Goal: Task Accomplishment & Management: Complete application form

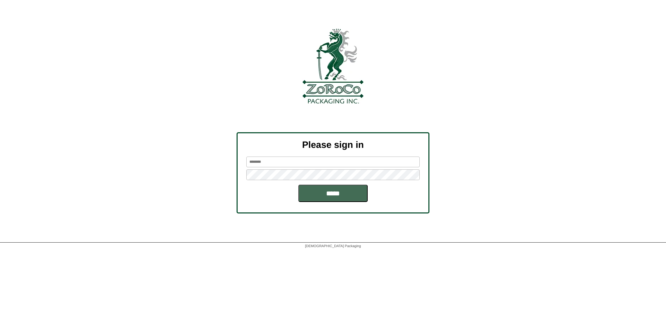
type input "*******"
click at [326, 196] on input "*****" at bounding box center [332, 192] width 69 height 17
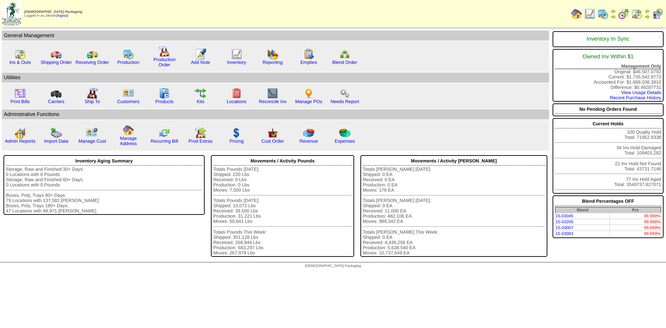
click at [614, 14] on img at bounding box center [613, 17] width 6 height 6
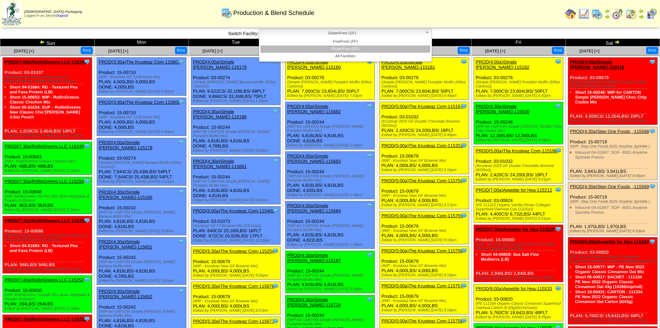
click at [429, 31] on b at bounding box center [429, 33] width 6 height 9
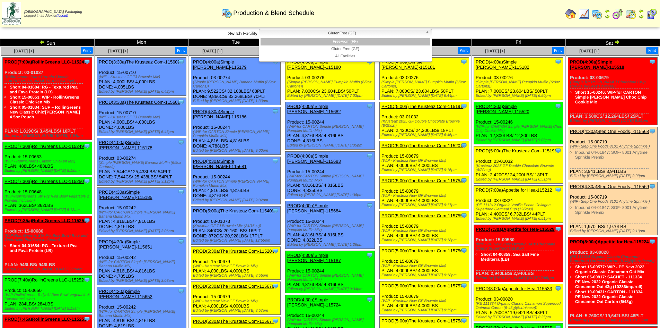
click at [358, 41] on li "FreeFrom (FF)" at bounding box center [346, 41] width 170 height 7
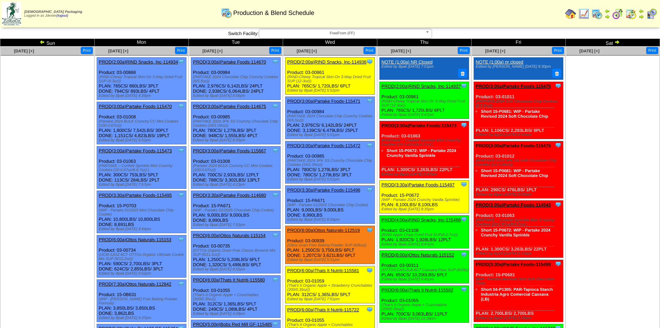
click at [42, 42] on img at bounding box center [43, 42] width 6 height 6
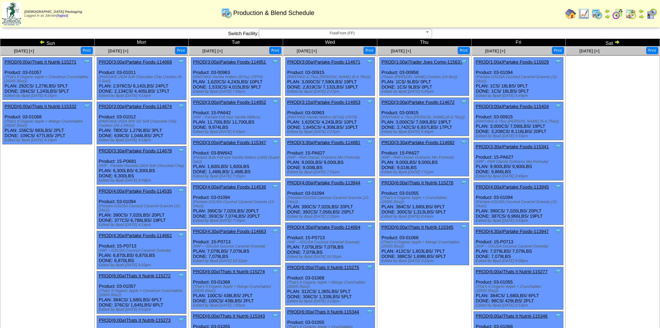
click at [42, 42] on img at bounding box center [43, 42] width 6 height 6
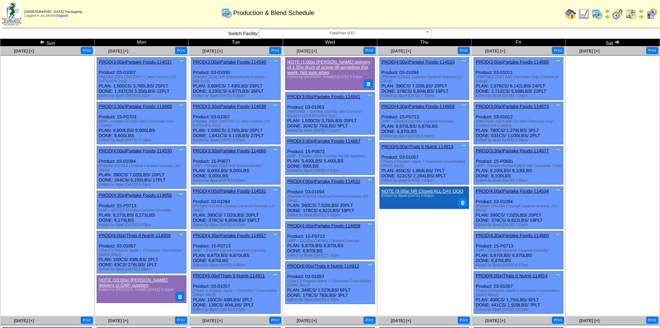
click at [618, 41] on img at bounding box center [618, 42] width 6 height 6
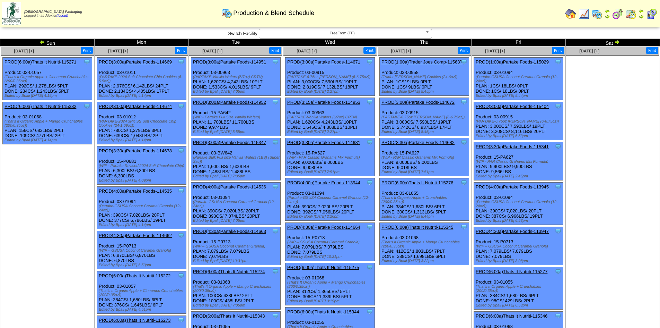
click at [618, 41] on img at bounding box center [618, 42] width 6 height 6
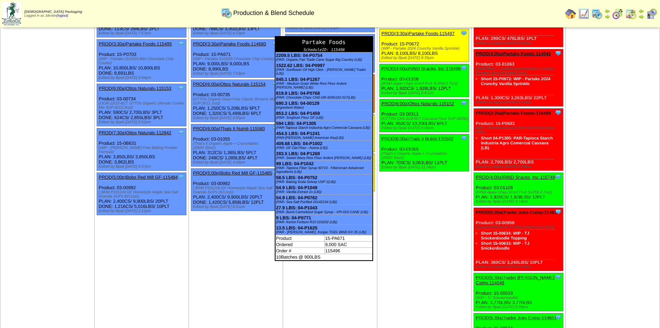
scroll to position [139, 0]
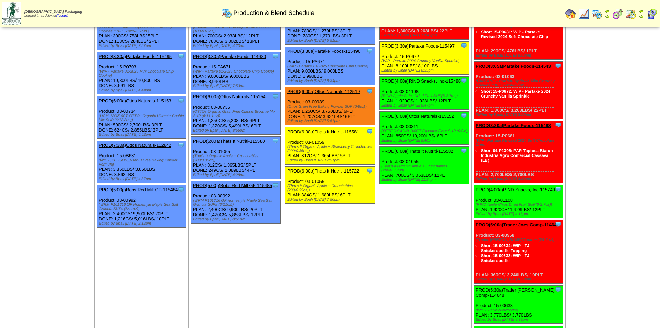
click at [349, 258] on td "Aug 20 [+] Print Clone Item PROD(2:00a)RIND Snacks, Inc-114936 RIND Snacks, Inc…" at bounding box center [330, 154] width 94 height 492
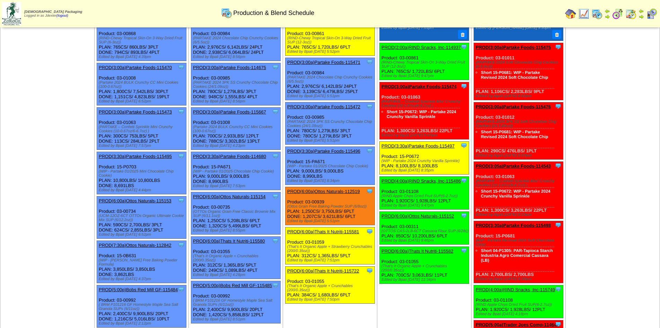
scroll to position [0, 0]
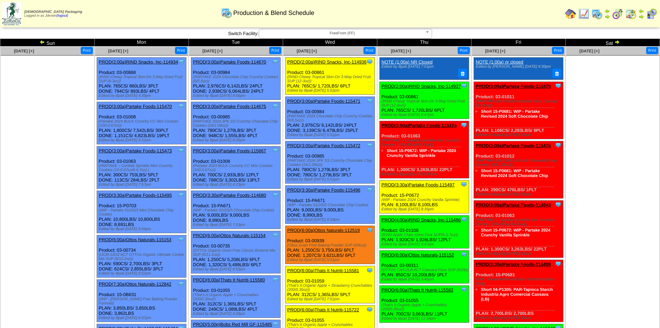
click at [573, 13] on img at bounding box center [570, 13] width 11 height 11
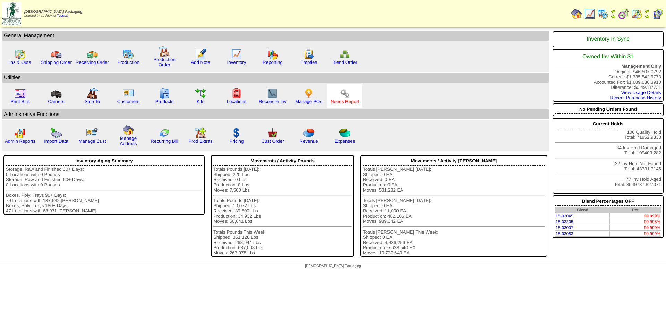
click at [347, 103] on link "Needs Report" at bounding box center [344, 101] width 28 height 5
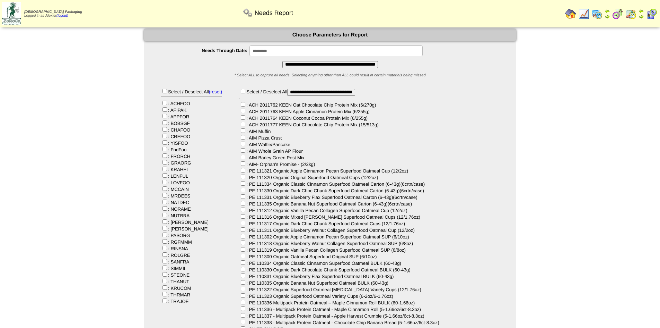
click at [284, 51] on input "**********" at bounding box center [336, 50] width 173 height 11
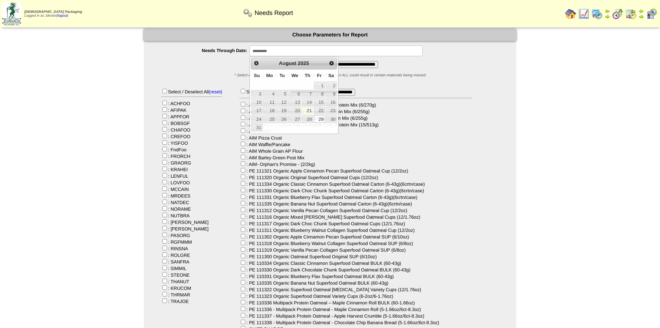
click at [284, 51] on input "**********" at bounding box center [336, 50] width 173 height 11
click at [260, 130] on link "31" at bounding box center [256, 127] width 11 height 8
type input "**********"
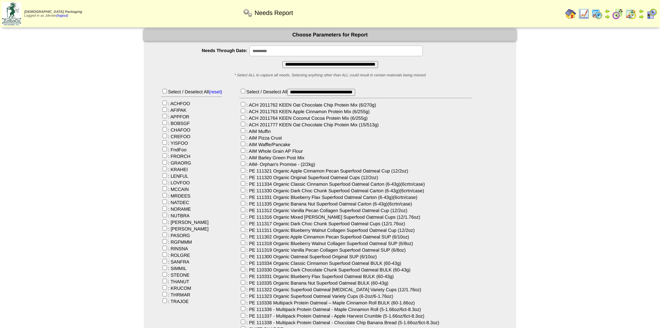
click at [316, 65] on input "**********" at bounding box center [331, 64] width 96 height 7
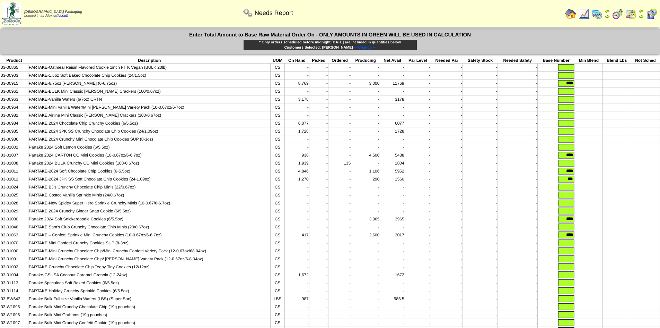
drag, startPoint x: 562, startPoint y: 84, endPoint x: 578, endPoint y: 85, distance: 16.0
click at [578, 85] on tr "03-00915 PARTAKE-6.75oz [PERSON_NAME] (6-6.75oz) CS 8,769 - - 3,000 11769 - - -…" at bounding box center [330, 83] width 660 height 8
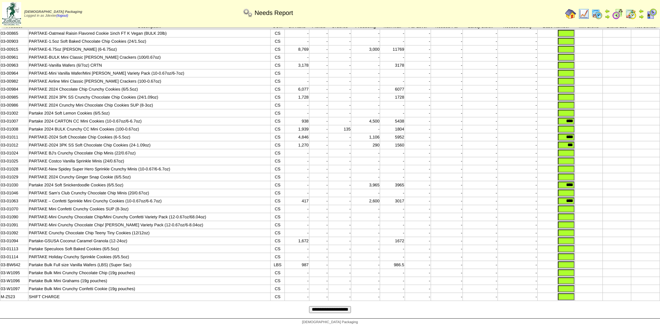
drag, startPoint x: 562, startPoint y: 112, endPoint x: 588, endPoint y: 112, distance: 26.0
click at [588, 117] on tr "03-01007 Partake 2024 CARTON CC Mini Cookies (10-0.67oz/6-6.7oz) CS 938 - - 4,5…" at bounding box center [330, 121] width 660 height 8
drag, startPoint x: 563, startPoint y: 129, endPoint x: 587, endPoint y: 130, distance: 24.3
click at [587, 133] on tr "03-01011 PARTAKE-2024 Soft Chocolate Chip Cookies (6-5.5oz) CS 4,846 - - 1,106 …" at bounding box center [330, 137] width 660 height 8
drag, startPoint x: 566, startPoint y: 138, endPoint x: 589, endPoint y: 140, distance: 22.3
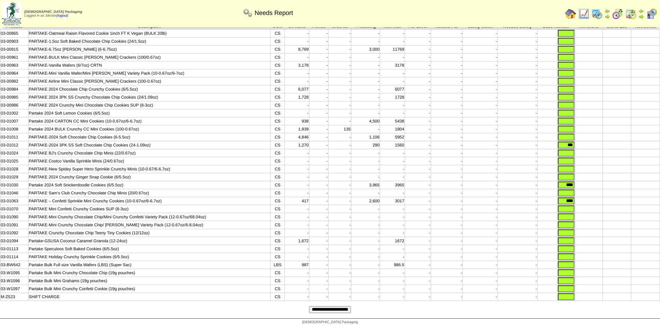
click at [589, 141] on tr "03-01012 PARTAKE-2024 3PK SS Soft Chocolate Chip Cookies (24-1.09oz) CS 1,270 -…" at bounding box center [330, 145] width 660 height 8
drag, startPoint x: 562, startPoint y: 180, endPoint x: 595, endPoint y: 183, distance: 32.7
click at [595, 183] on tr "03-01030 Partake 2024 Soft Snickerdoodle Cookies (6/5.5oz) CS - - - 3,965 3965 …" at bounding box center [330, 185] width 660 height 8
drag, startPoint x: 562, startPoint y: 196, endPoint x: 584, endPoint y: 198, distance: 22.3
click at [584, 198] on tr "03-01063 PARTAKE – Confetti Sprinkle Mini Crunchy Cookies (10-0.67oz/6-6.7oz) C…" at bounding box center [330, 201] width 660 height 8
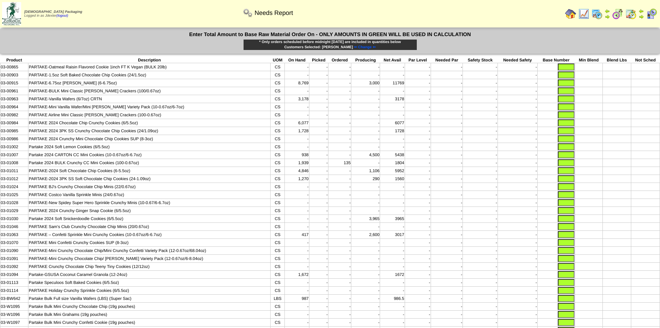
scroll to position [0, 0]
click at [564, 133] on input "text" at bounding box center [566, 131] width 17 height 7
type input "***"
click at [569, 182] on input "text" at bounding box center [566, 178] width 17 height 7
type input "***"
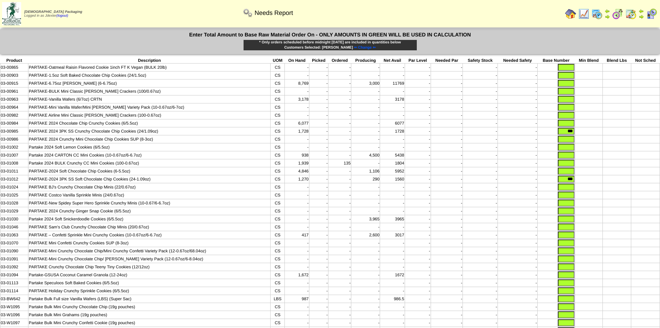
click at [567, 173] on input "text" at bounding box center [566, 170] width 17 height 7
type input "****"
click at [598, 189] on td at bounding box center [589, 187] width 28 height 8
click at [564, 222] on input "text" at bounding box center [566, 218] width 17 height 7
type input "****"
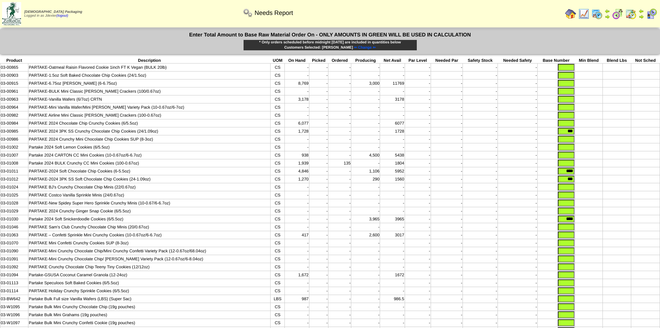
click at [605, 223] on td at bounding box center [617, 219] width 28 height 8
click at [568, 84] on input "text" at bounding box center [566, 83] width 17 height 7
type input "****"
click at [597, 110] on td at bounding box center [589, 107] width 28 height 8
click at [571, 101] on input "text" at bounding box center [566, 99] width 17 height 7
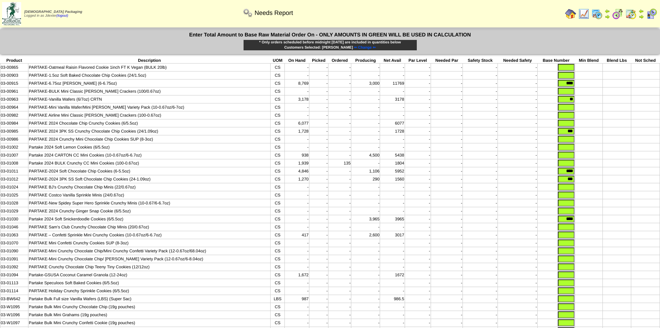
type input "**"
click at [631, 126] on td at bounding box center [617, 123] width 28 height 8
click at [565, 158] on input "text" at bounding box center [566, 155] width 17 height 7
type input "****"
click at [621, 167] on td at bounding box center [617, 163] width 28 height 8
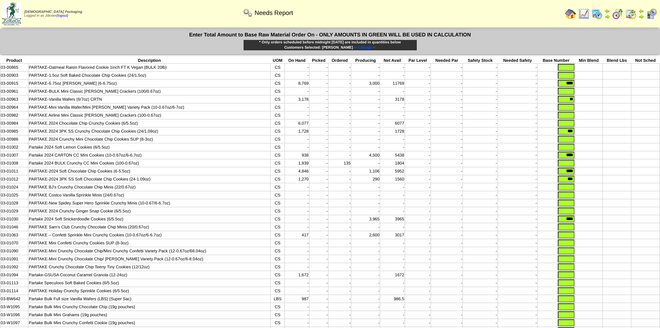
click at [565, 238] on input "text" at bounding box center [566, 234] width 17 height 7
type input "****"
click at [606, 231] on td at bounding box center [617, 227] width 28 height 8
click at [565, 166] on input "text" at bounding box center [566, 162] width 17 height 7
type input "***"
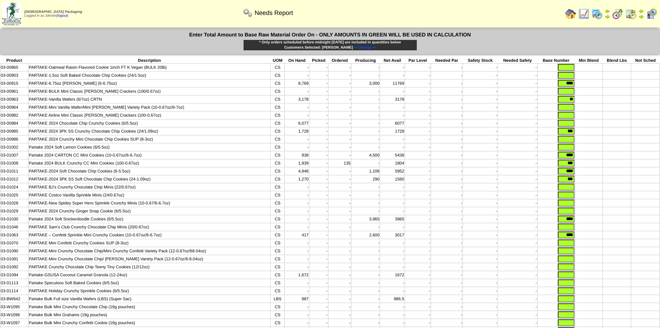
click at [568, 74] on input "text" at bounding box center [566, 75] width 17 height 7
type input "****"
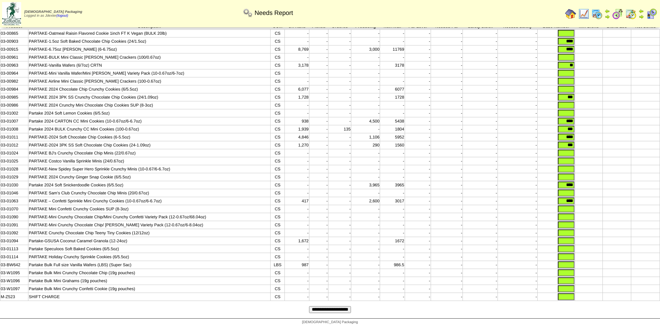
scroll to position [46, 0]
click at [572, 295] on input "text" at bounding box center [566, 296] width 17 height 7
type input "*"
click at [568, 288] on input "text" at bounding box center [566, 288] width 17 height 7
type input "*"
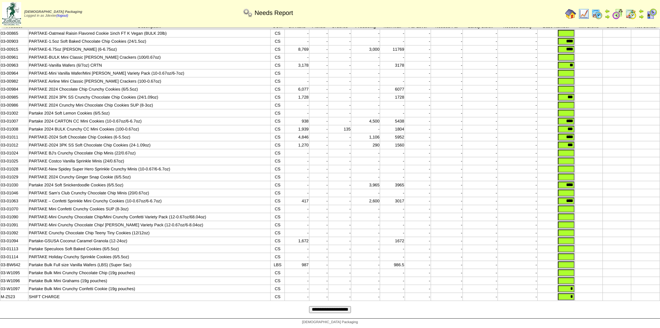
click at [570, 280] on input "text" at bounding box center [566, 280] width 17 height 7
type input "*"
click at [568, 271] on input "text" at bounding box center [566, 272] width 17 height 7
type input "*"
click at [568, 263] on input "text" at bounding box center [566, 264] width 17 height 7
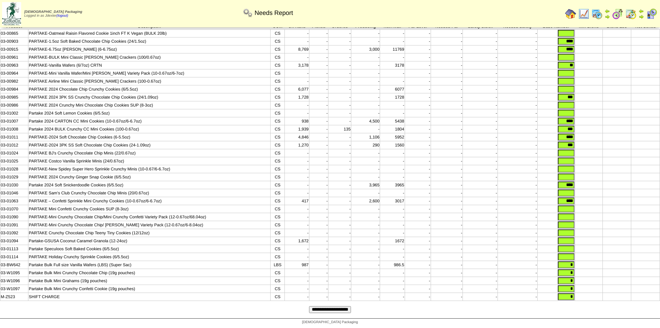
type input "*"
click at [565, 254] on input "text" at bounding box center [566, 256] width 17 height 7
type input "*"
click at [567, 245] on input "text" at bounding box center [566, 248] width 17 height 7
type input "*"
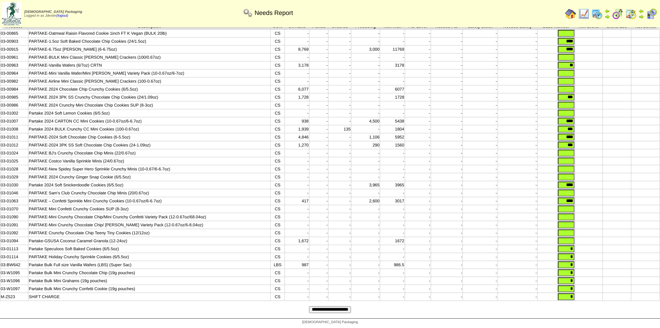
click at [567, 237] on input "text" at bounding box center [566, 240] width 17 height 7
type input "*"
click at [570, 229] on input "text" at bounding box center [566, 232] width 17 height 7
type input "*"
click at [571, 221] on input "text" at bounding box center [566, 224] width 17 height 7
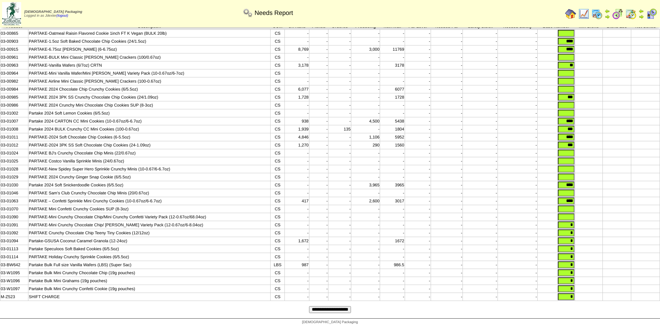
type input "*"
click at [570, 213] on input "text" at bounding box center [566, 216] width 17 height 7
type input "*"
click at [570, 206] on input "text" at bounding box center [566, 208] width 17 height 7
type input "*"
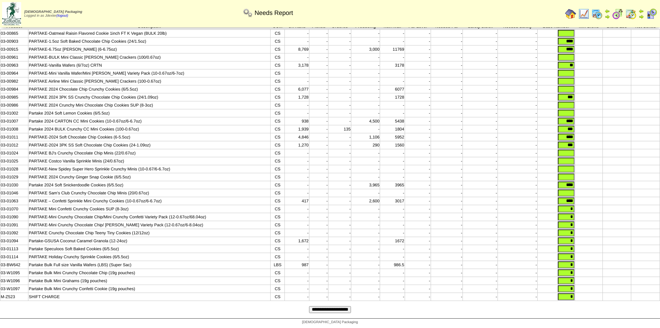
click at [573, 189] on input "text" at bounding box center [566, 192] width 17 height 7
type input "*"
click at [571, 173] on input "text" at bounding box center [566, 176] width 17 height 7
type input "*"
click at [573, 165] on input "text" at bounding box center [566, 168] width 17 height 7
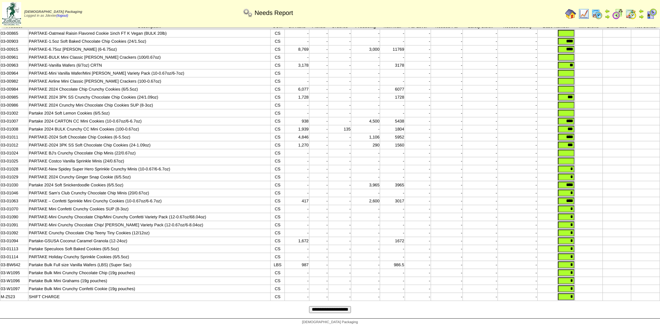
type input "*"
click at [572, 157] on input "text" at bounding box center [566, 160] width 17 height 7
type input "*"
click at [572, 149] on input "text" at bounding box center [566, 152] width 17 height 7
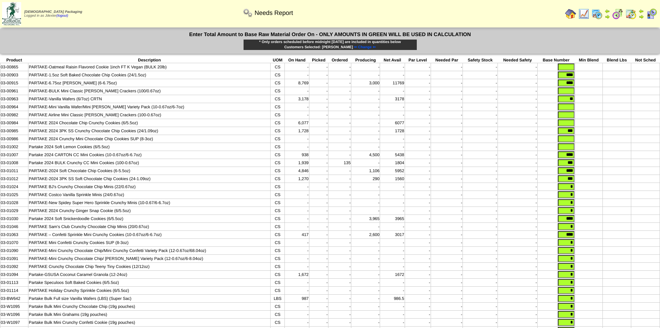
scroll to position [0, 0]
type input "*"
click at [571, 148] on input "text" at bounding box center [566, 147] width 17 height 7
type input "*"
click at [571, 142] on input "text" at bounding box center [566, 139] width 17 height 7
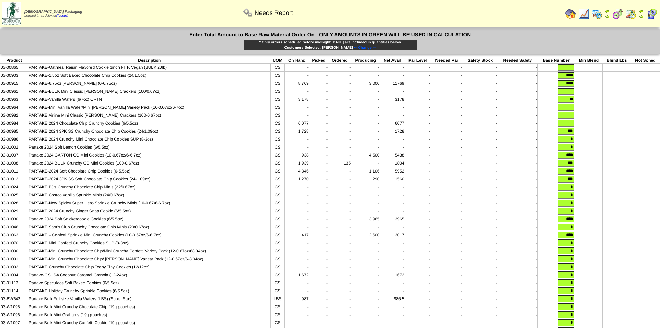
type input "*"
click at [570, 123] on input "text" at bounding box center [566, 123] width 17 height 7
type input "*"
click at [571, 117] on input "text" at bounding box center [566, 115] width 17 height 7
type input "*"
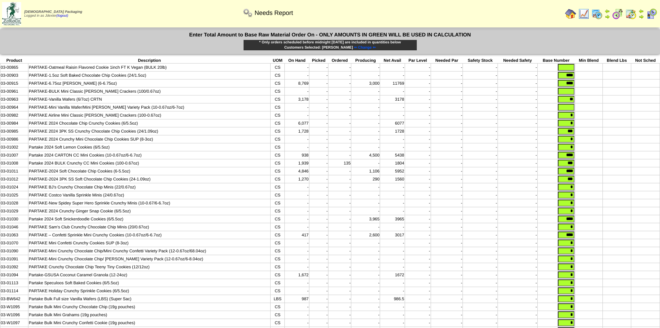
click at [571, 109] on input "text" at bounding box center [566, 107] width 17 height 7
type input "*"
click at [572, 89] on input "text" at bounding box center [566, 91] width 17 height 7
type input "*"
click at [569, 68] on input "text" at bounding box center [566, 67] width 17 height 7
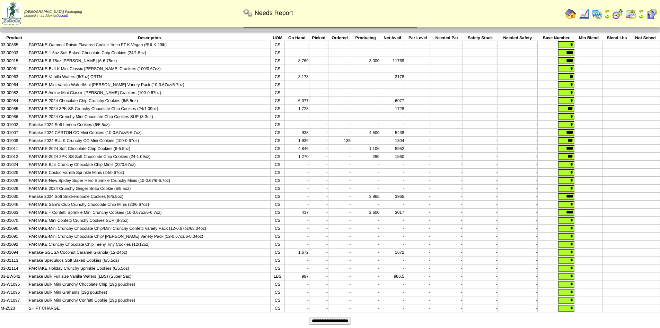
scroll to position [46, 0]
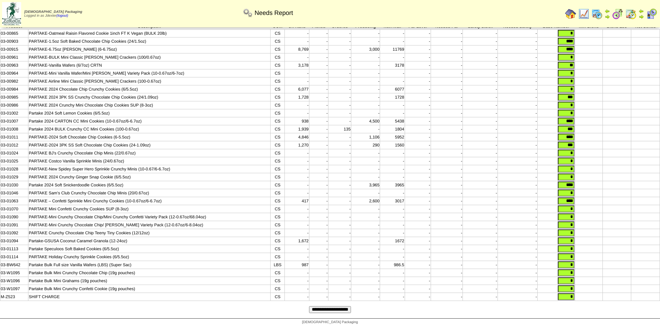
type input "*"
click at [342, 305] on form "Enter Total Amount to Base Raw Material Order On - ONLY AMOUNTS IN GREEN WILL B…" at bounding box center [330, 156] width 660 height 323
click at [339, 308] on input "**********" at bounding box center [330, 309] width 42 height 7
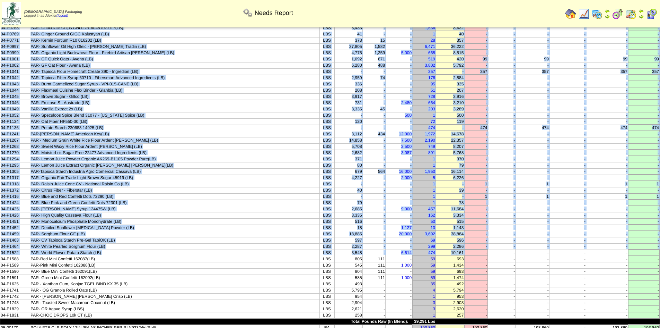
scroll to position [69, 0]
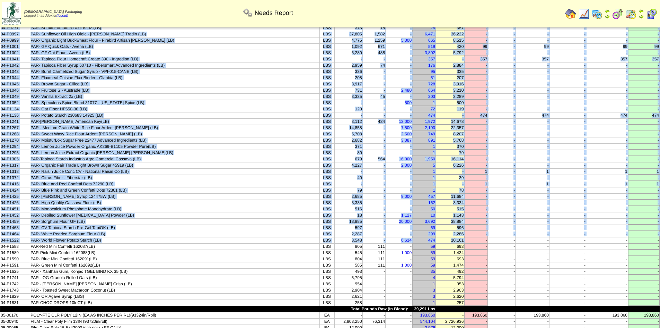
drag, startPoint x: 7, startPoint y: 44, endPoint x: 660, endPoint y: 303, distance: 702.8
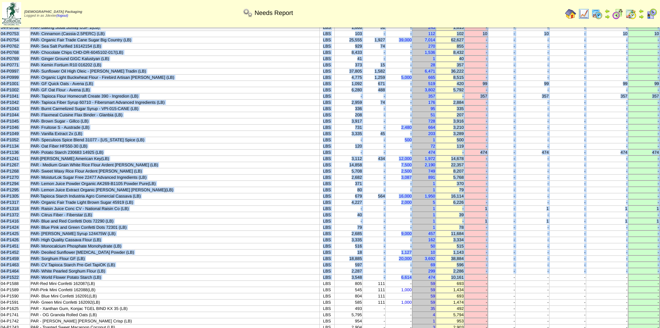
scroll to position [0, 0]
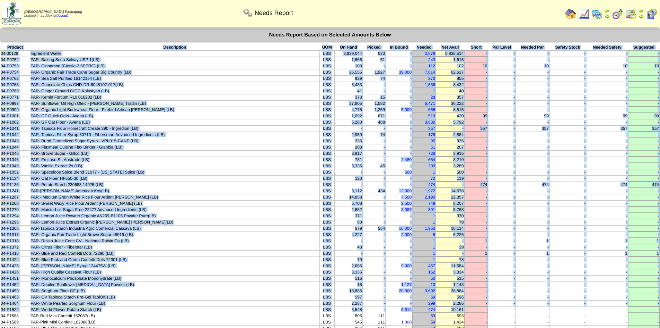
copy div "Product Description UOM On Hand Picked In Bound Needed Net Avail Short Par Leve…"
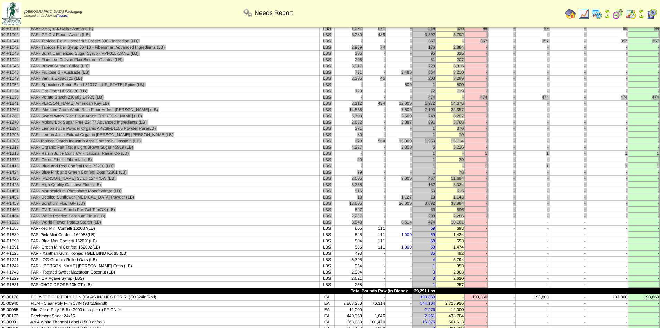
scroll to position [139, 0]
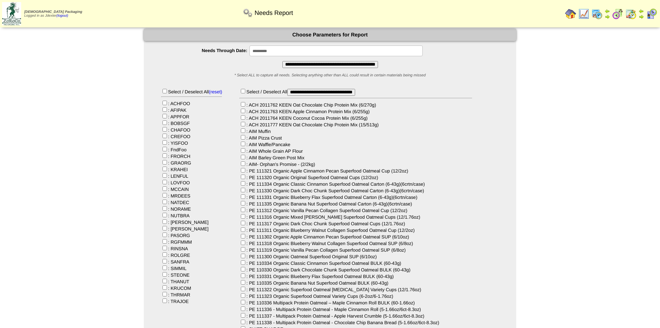
click at [311, 52] on input "**********" at bounding box center [336, 50] width 173 height 11
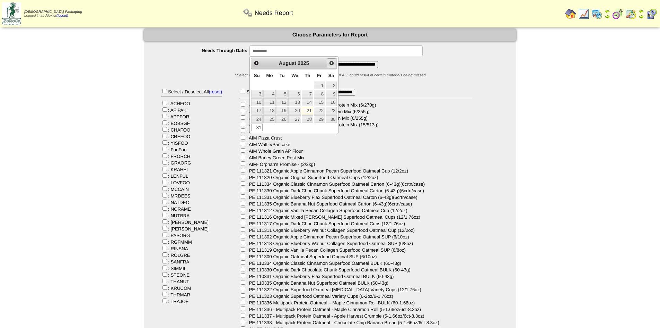
click at [328, 63] on link "Next" at bounding box center [332, 63] width 10 height 10
click at [283, 117] on link "30" at bounding box center [282, 119] width 11 height 8
type input "**********"
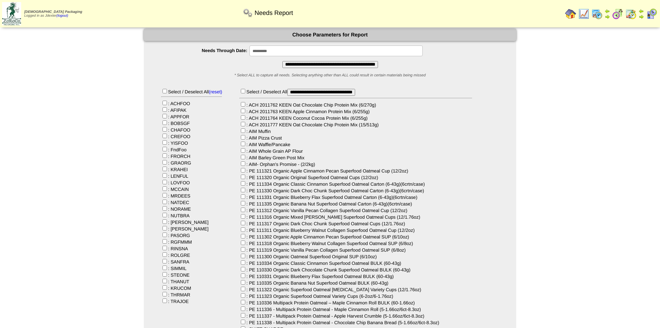
click at [323, 64] on input "**********" at bounding box center [331, 64] width 96 height 7
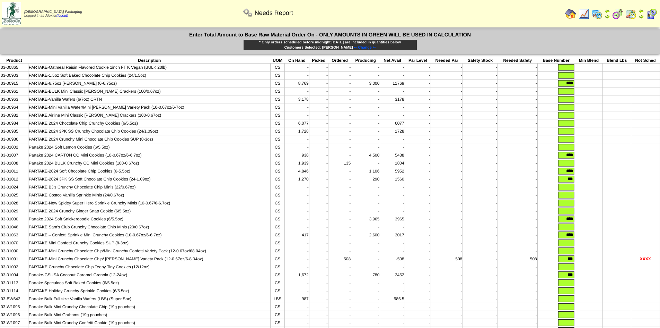
drag, startPoint x: 561, startPoint y: 85, endPoint x: 582, endPoint y: 88, distance: 21.6
click at [582, 87] on tr "03-00915 PARTAKE-6.75oz [PERSON_NAME] (6-6.75oz) CS 8,769 - - 3,000 11769 - - -…" at bounding box center [330, 83] width 660 height 8
drag, startPoint x: 561, startPoint y: 158, endPoint x: 573, endPoint y: 160, distance: 12.3
click at [573, 158] on input "****" at bounding box center [566, 155] width 17 height 7
drag, startPoint x: 562, startPoint y: 175, endPoint x: 588, endPoint y: 178, distance: 26.2
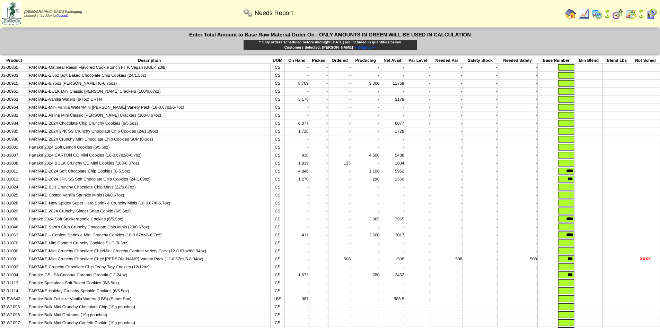
click at [588, 175] on tr "03-01011 PARTAKE-2024 Soft Chocolate Chip Cookies (6-5.5oz) CS 4,846 - - 1,106 …" at bounding box center [330, 171] width 660 height 8
drag, startPoint x: 565, startPoint y: 185, endPoint x: 583, endPoint y: 186, distance: 18.1
click at [583, 183] on tr "03-01012 PARTAKE-2024 3PK SS Soft Chocolate Chip Cookies (24-1.09oz) CS 1,270 -…" at bounding box center [330, 179] width 660 height 8
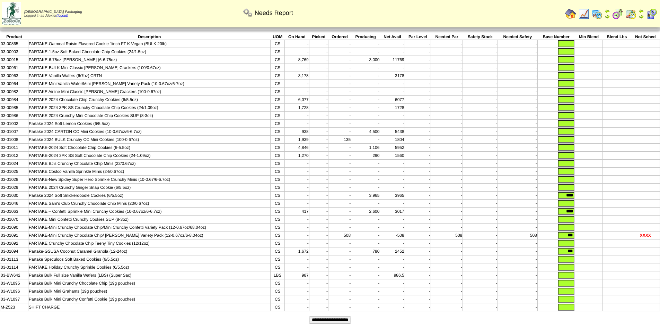
scroll to position [46, 0]
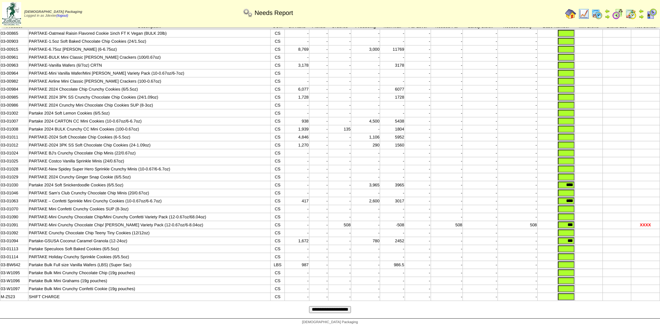
drag, startPoint x: 562, startPoint y: 181, endPoint x: 579, endPoint y: 181, distance: 17.0
click at [579, 181] on tr "03-01030 Partake 2024 Soft Snickerdoodle Cookies (6/5.5oz) CS - - - 3,965 3965 …" at bounding box center [330, 185] width 660 height 8
drag, startPoint x: 563, startPoint y: 195, endPoint x: 582, endPoint y: 197, distance: 19.2
click at [584, 197] on tr "03-01063 PARTAKE – Confetti Sprinkle Mini Crunchy Cookies (10-0.67oz/6-6.7oz) C…" at bounding box center [330, 201] width 660 height 8
drag, startPoint x: 566, startPoint y: 223, endPoint x: 579, endPoint y: 222, distance: 12.8
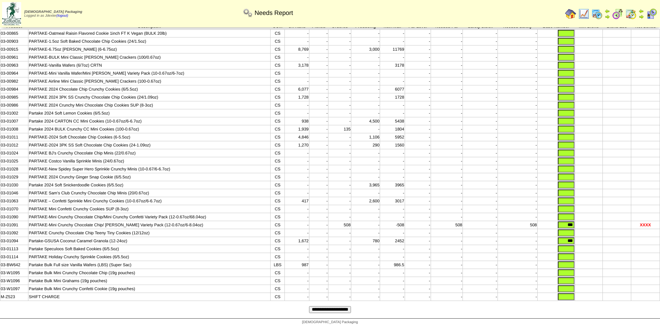
click at [579, 222] on tr "03-01091 PARTAKE-Mini Crunchy Chocolate Chip/ Graham Variety Pack (12-0.67oz/6-…" at bounding box center [330, 225] width 660 height 8
drag, startPoint x: 564, startPoint y: 237, endPoint x: 578, endPoint y: 238, distance: 13.9
click at [578, 238] on tr "03-01094 Partake-GSUSA Coconut Caramel Granola (12-24oz) CS 1,672 - - 780 2452 …" at bounding box center [330, 241] width 660 height 8
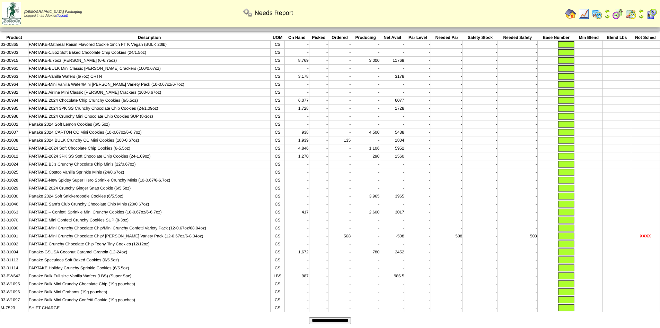
scroll to position [0, 0]
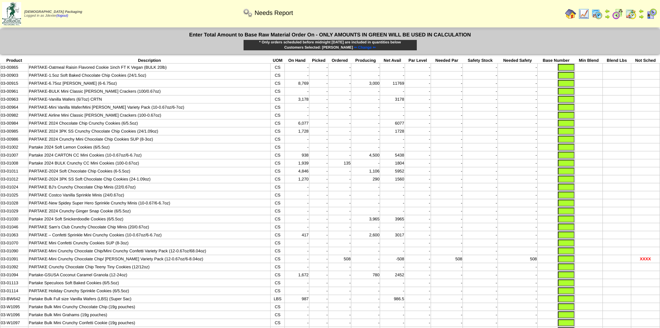
click at [562, 135] on input "text" at bounding box center [566, 131] width 17 height 7
type input "****"
click at [602, 149] on td at bounding box center [589, 147] width 28 height 8
click at [566, 124] on input "text" at bounding box center [566, 123] width 17 height 7
type input "****"
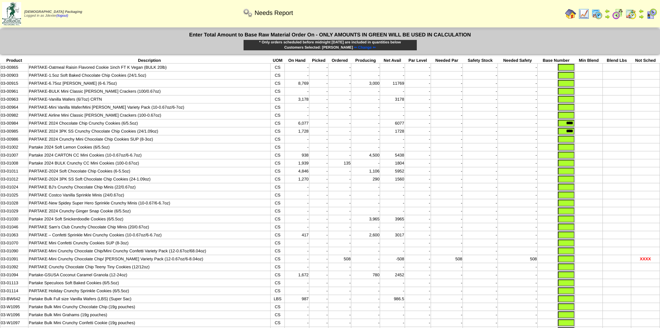
click at [564, 214] on input "text" at bounding box center [566, 210] width 17 height 7
type input "****"
click at [573, 182] on input "text" at bounding box center [566, 178] width 17 height 7
type input "***"
click at [601, 183] on td at bounding box center [589, 179] width 28 height 8
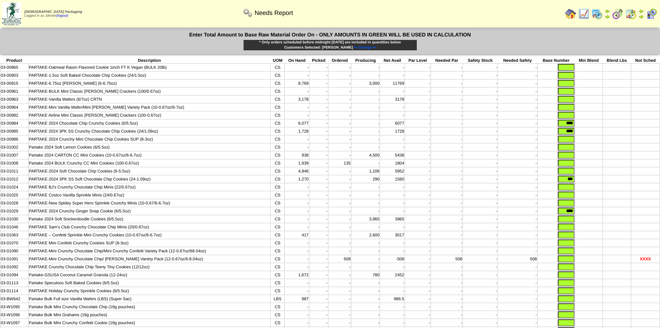
click at [571, 174] on input "text" at bounding box center [566, 170] width 17 height 7
type input "****"
click at [636, 151] on td at bounding box center [645, 147] width 29 height 8
click at [571, 150] on input "text" at bounding box center [566, 147] width 17 height 7
type input "****"
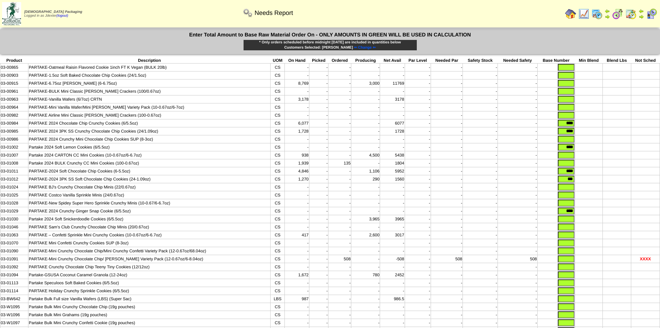
click at [588, 151] on td at bounding box center [589, 147] width 28 height 8
click at [569, 222] on input "text" at bounding box center [566, 218] width 17 height 7
type input "****"
click at [626, 215] on td at bounding box center [617, 211] width 28 height 8
click at [565, 81] on input "text" at bounding box center [566, 83] width 17 height 7
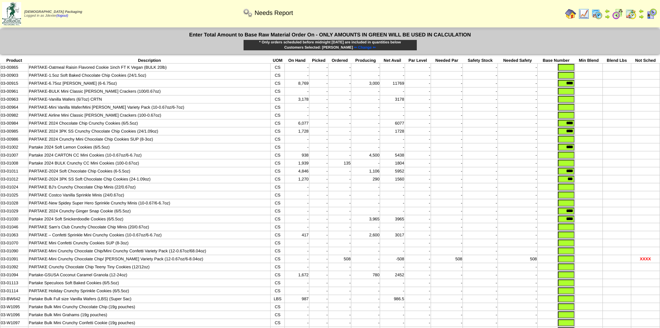
type input "****"
click at [614, 119] on td at bounding box center [617, 115] width 28 height 8
click at [563, 100] on input "text" at bounding box center [566, 99] width 17 height 7
type input "**"
click at [601, 113] on td at bounding box center [589, 115] width 28 height 8
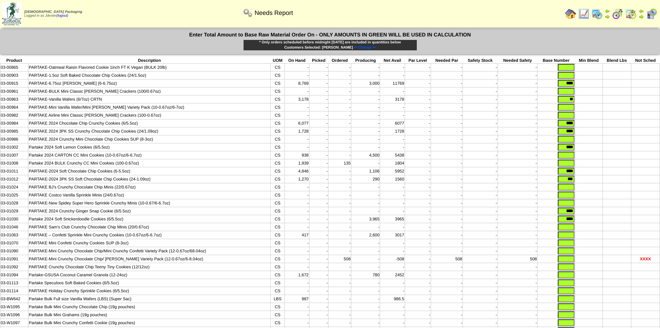
click at [564, 158] on input "text" at bounding box center [566, 155] width 17 height 7
type input "****"
click at [625, 173] on td at bounding box center [617, 171] width 28 height 8
click at [567, 238] on input "text" at bounding box center [566, 234] width 17 height 7
type input "****"
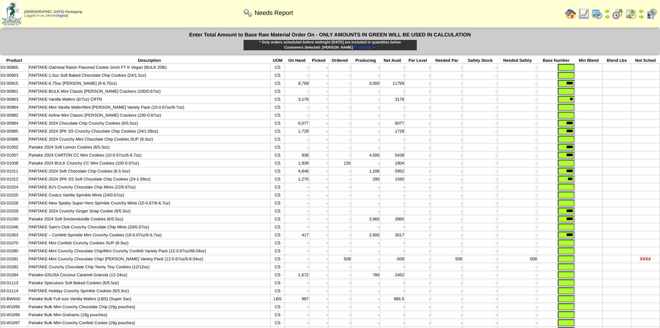
click at [602, 238] on td at bounding box center [589, 235] width 28 height 8
click at [572, 166] on input "text" at bounding box center [566, 162] width 17 height 7
type input "****"
click at [597, 175] on td at bounding box center [589, 171] width 28 height 8
click at [573, 270] on input "text" at bounding box center [566, 266] width 17 height 7
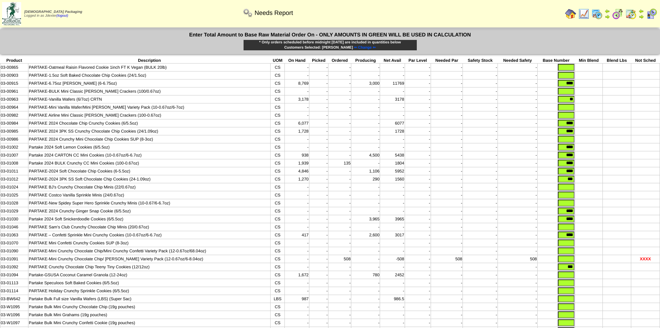
type input "***"
click at [613, 255] on td at bounding box center [617, 251] width 28 height 8
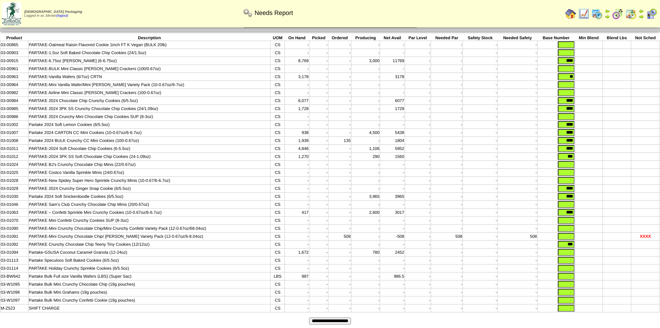
scroll to position [35, 0]
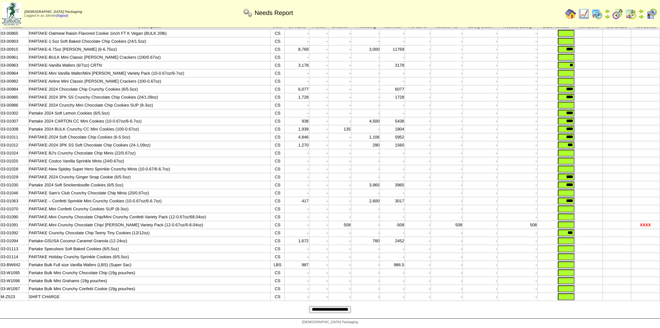
click at [566, 43] on input "text" at bounding box center [566, 41] width 17 height 7
type input "****"
click at [595, 71] on td at bounding box center [589, 73] width 28 height 8
drag, startPoint x: 576, startPoint y: 306, endPoint x: 571, endPoint y: 306, distance: 4.5
click at [576, 301] on td at bounding box center [589, 297] width 28 height 8
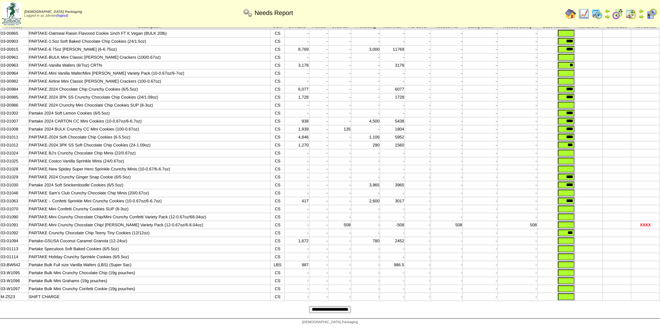
click at [571, 300] on input "text" at bounding box center [566, 296] width 17 height 7
type input "*"
click at [572, 292] on input "text" at bounding box center [566, 288] width 17 height 7
type input "*"
click at [570, 284] on input "text" at bounding box center [566, 280] width 17 height 7
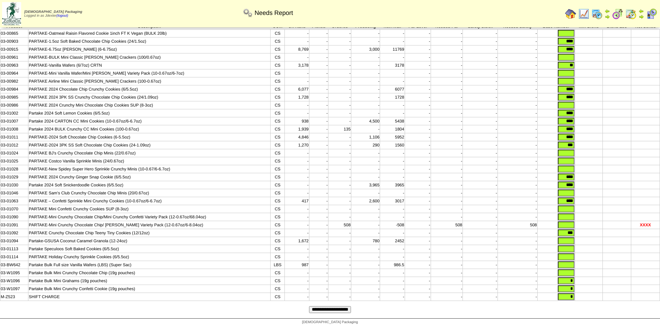
type input "*"
click at [569, 276] on input "text" at bounding box center [566, 272] width 17 height 7
type input "*"
click at [569, 268] on input "text" at bounding box center [566, 264] width 17 height 7
type input "*"
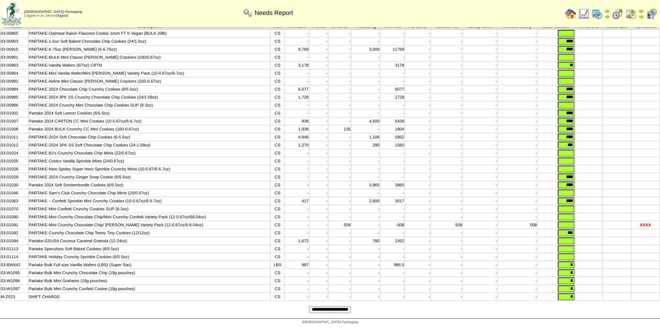
click at [569, 260] on input "text" at bounding box center [566, 256] width 17 height 7
type input "*"
click at [569, 252] on input "text" at bounding box center [566, 248] width 17 height 7
type input "*"
click at [568, 244] on input "text" at bounding box center [566, 240] width 17 height 7
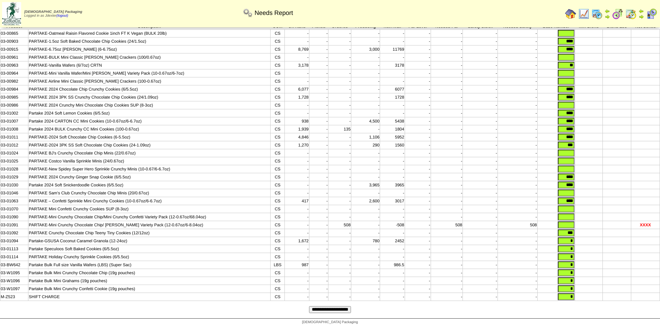
type input "*"
click at [570, 228] on input "text" at bounding box center [566, 224] width 17 height 7
type input "*"
click at [570, 220] on input "text" at bounding box center [566, 216] width 17 height 7
type input "*"
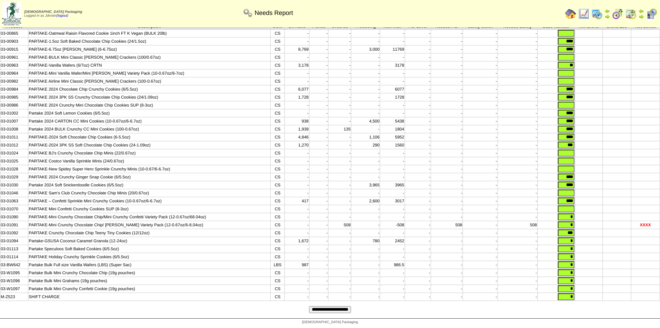
click at [570, 212] on input "text" at bounding box center [566, 208] width 17 height 7
type input "*"
click at [568, 196] on input "text" at bounding box center [566, 192] width 17 height 7
type input "*"
click at [570, 172] on input "text" at bounding box center [566, 168] width 17 height 7
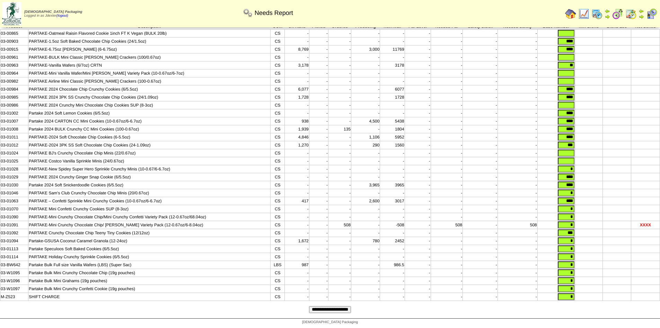
type input "*"
click at [571, 164] on input "text" at bounding box center [566, 160] width 17 height 7
type input "*"
click at [571, 156] on input "text" at bounding box center [566, 152] width 17 height 7
type input "*"
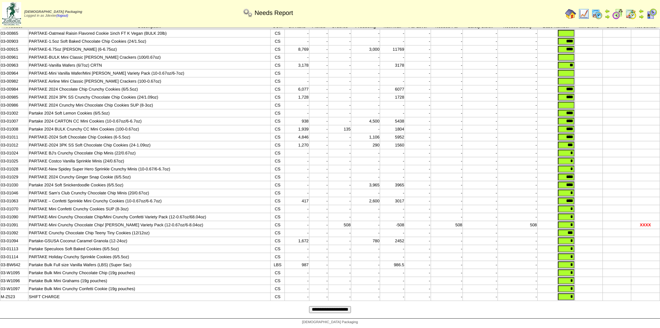
click at [572, 106] on input "text" at bounding box center [566, 105] width 17 height 7
type input "*"
click at [569, 83] on input "text" at bounding box center [566, 81] width 17 height 7
type input "*"
click at [571, 75] on input "text" at bounding box center [566, 73] width 17 height 7
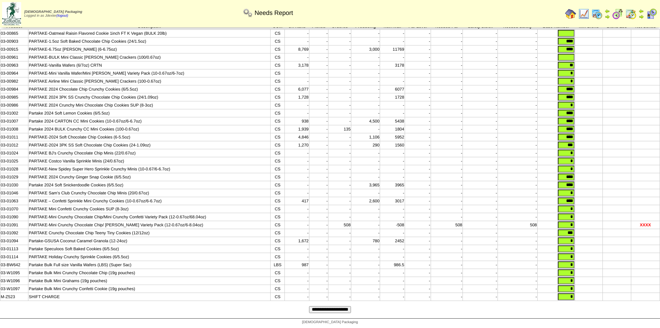
type input "*"
click at [571, 57] on input "text" at bounding box center [566, 57] width 17 height 7
type input "*"
click at [570, 30] on div "Zoroco Packaging Logged in as Jdexter (logout) Print All" at bounding box center [330, 15] width 660 height 30
click at [571, 31] on input "text" at bounding box center [566, 33] width 17 height 7
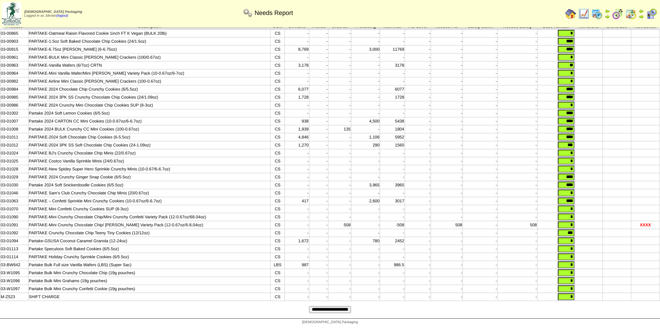
type input "*"
click at [615, 81] on td at bounding box center [617, 81] width 28 height 8
click at [336, 313] on input "**********" at bounding box center [330, 309] width 42 height 7
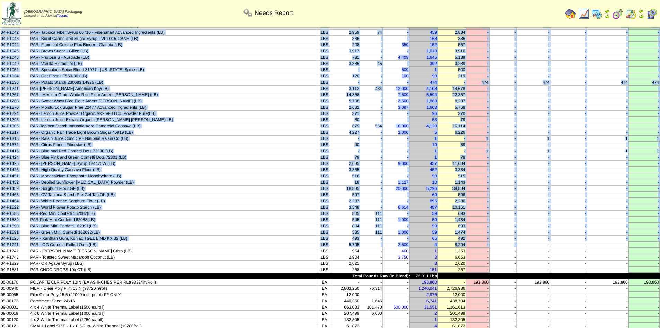
scroll to position [104, 0]
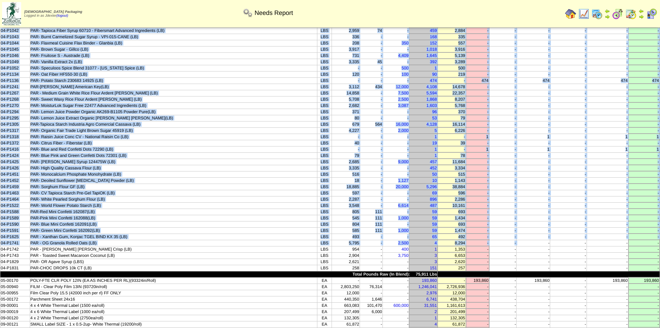
drag, startPoint x: 8, startPoint y: 46, endPoint x: 660, endPoint y: 268, distance: 689.2
click at [660, 268] on table "Product Description UOM On Hand Picked In Bound Needed Net Avail Short Par Leve…" at bounding box center [330, 324] width 660 height 768
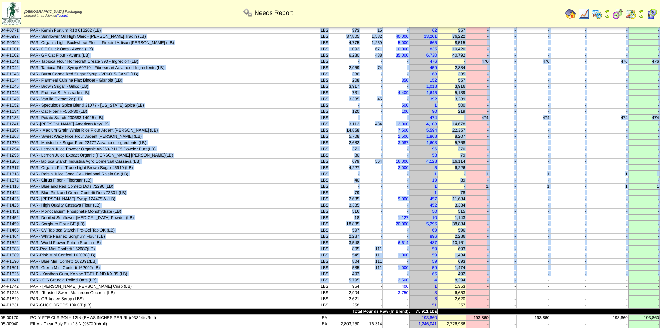
scroll to position [0, 0]
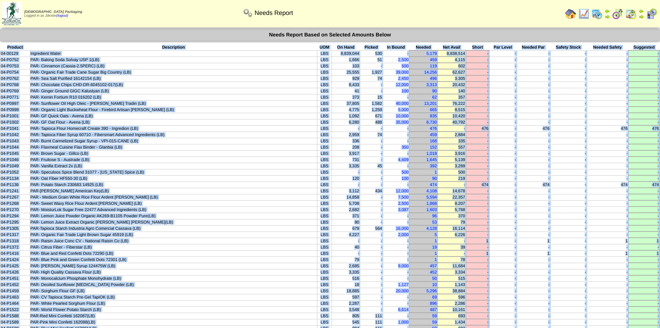
copy tbody "Product Description UOM On Hand Picked In Bound Needed Net Avail Short Par Leve…"
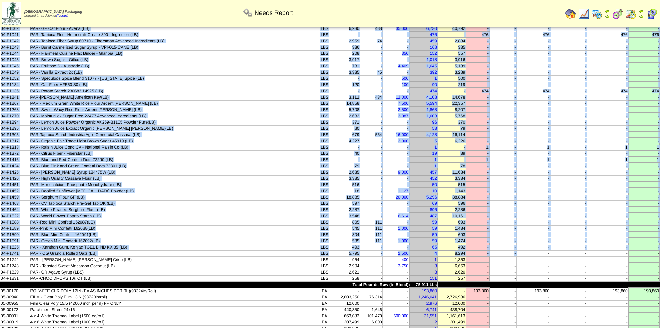
scroll to position [104, 0]
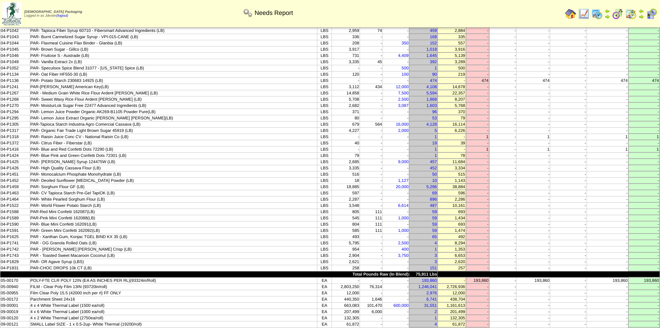
click at [537, 299] on td "-" at bounding box center [534, 299] width 34 height 6
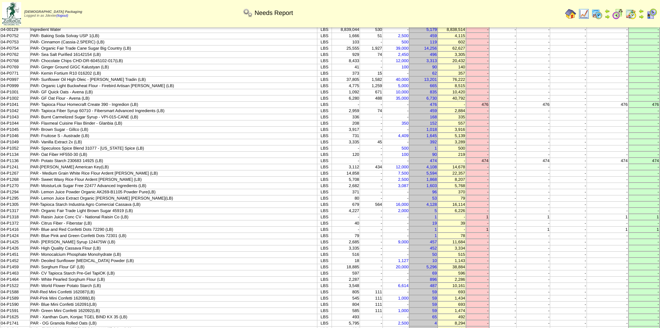
scroll to position [0, 0]
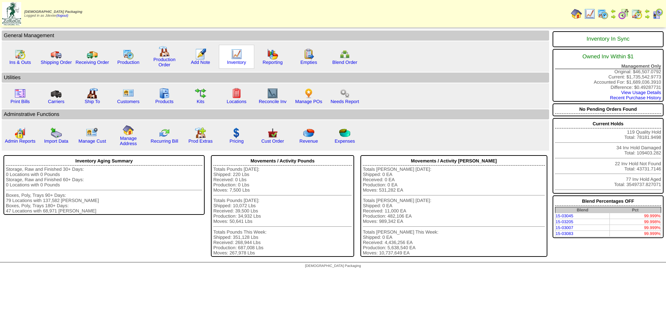
click at [235, 65] on div "Inventory" at bounding box center [236, 57] width 35 height 24
click at [241, 64] on link "Inventory" at bounding box center [236, 62] width 19 height 5
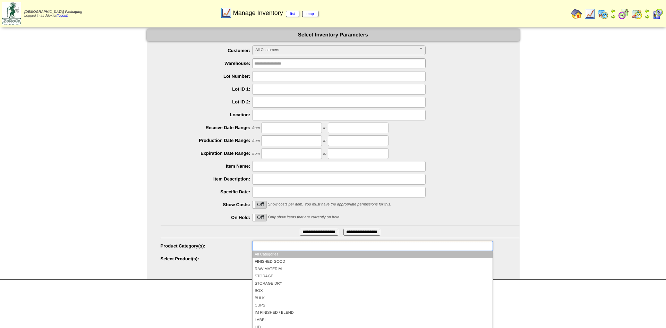
click at [283, 248] on input "text" at bounding box center [276, 245] width 44 height 9
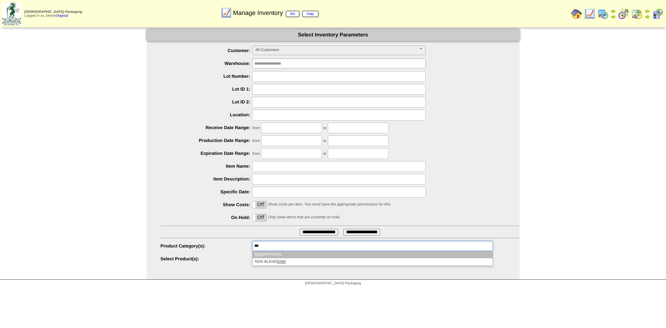
type input "***"
click at [285, 254] on li "RAW MATERIAL" at bounding box center [372, 254] width 240 height 7
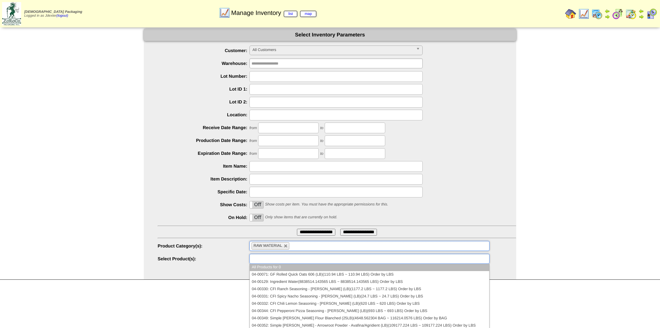
click at [280, 261] on input "text" at bounding box center [274, 258] width 44 height 9
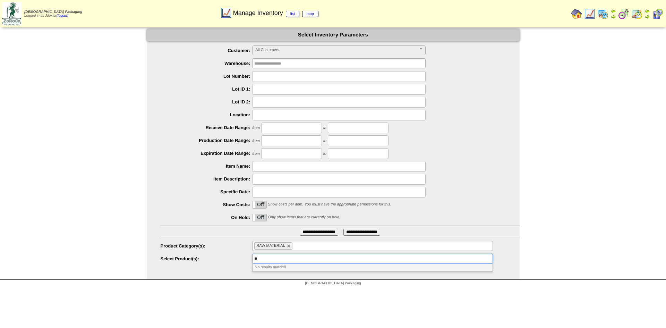
type input "*"
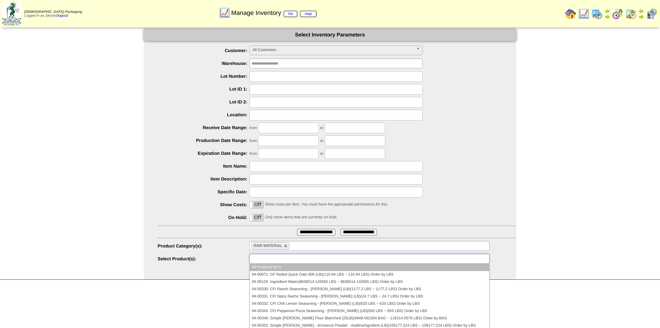
click at [287, 248] on li "RAW MATERIAL" at bounding box center [271, 245] width 38 height 7
type input "**********"
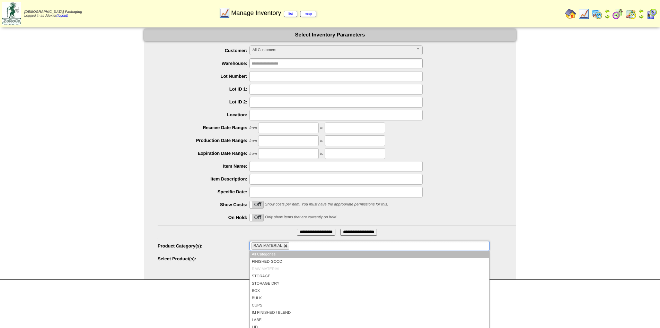
click at [288, 247] on link at bounding box center [286, 246] width 4 height 4
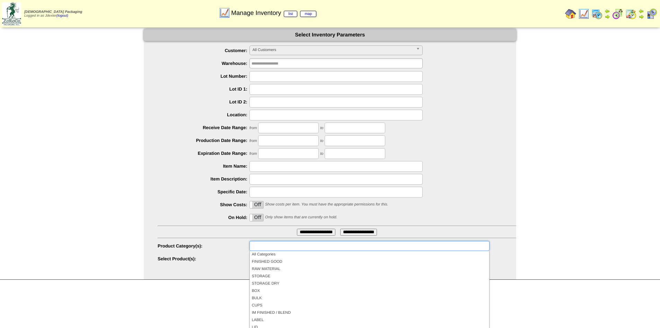
click at [448, 226] on ul "**********" at bounding box center [330, 154] width 373 height 219
type input "**********"
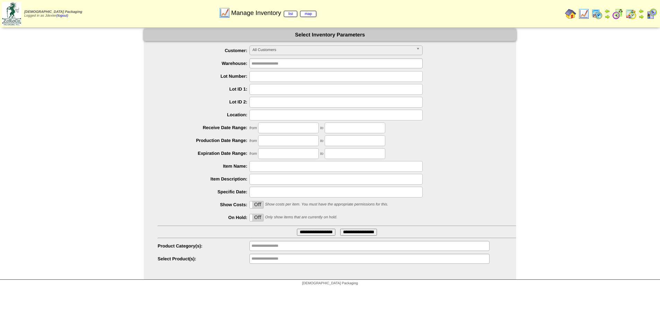
click at [286, 259] on input "**********" at bounding box center [274, 258] width 44 height 9
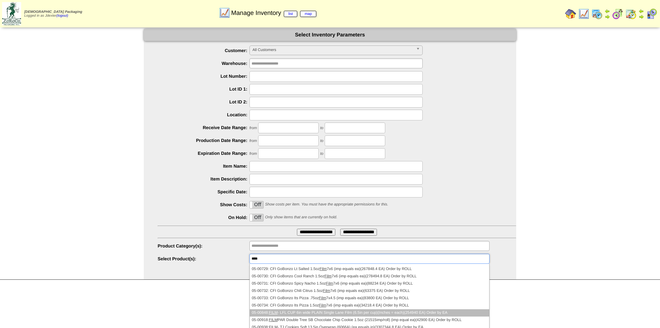
scroll to position [69, 0]
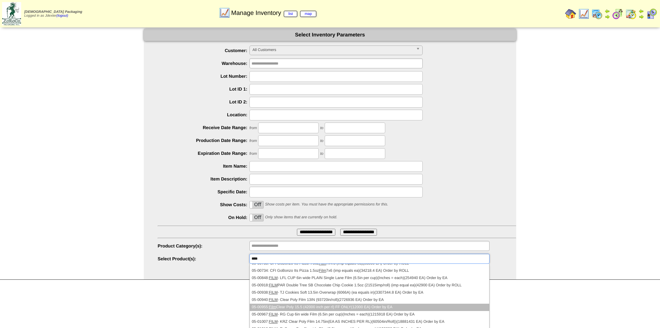
type input "****"
click at [308, 307] on li "05-00955: Film Clear Poly 15.5 (42000 inch per rl) FF ONLY(12000 EA) Order by EA" at bounding box center [370, 306] width 240 height 7
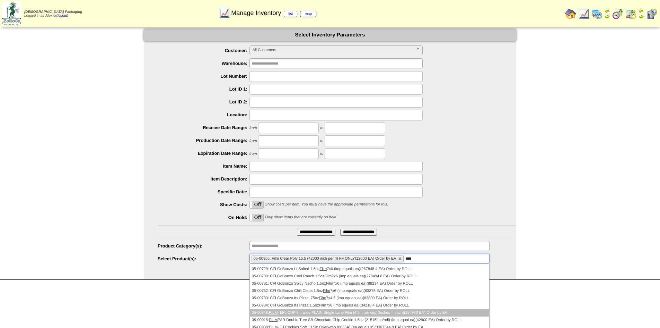
scroll to position [0, 0]
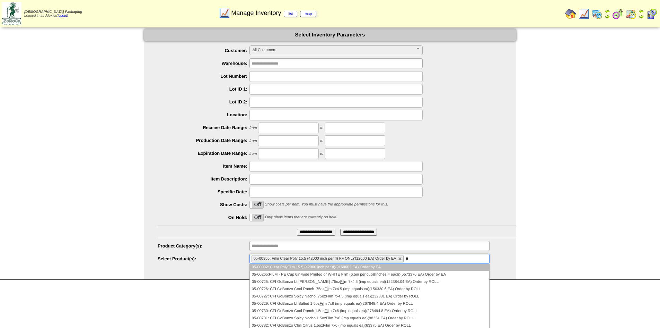
type input "*"
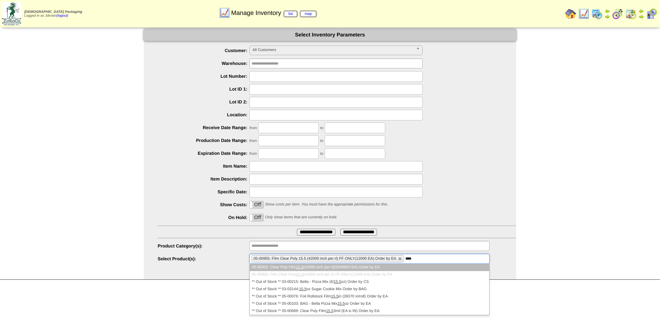
type input "****"
click at [357, 266] on li "05-00002: Clear Poly Film 15.5 (42000 inch per rl)(9169603 EA) Order by EA" at bounding box center [370, 266] width 240 height 7
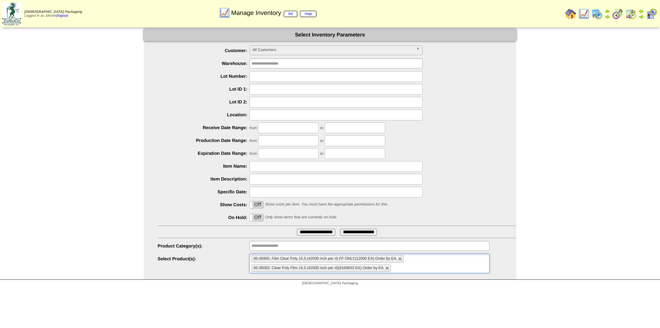
click at [323, 234] on input "**********" at bounding box center [316, 231] width 38 height 7
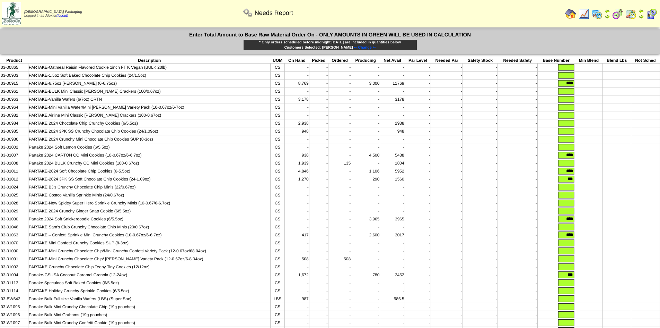
drag, startPoint x: 562, startPoint y: 84, endPoint x: 589, endPoint y: 84, distance: 27.0
click at [589, 84] on tr "03-00915 PARTAKE-6.75oz [PERSON_NAME] (6-6.75oz) CS 8,769 - - 3,000 11769 - - -…" at bounding box center [330, 83] width 660 height 8
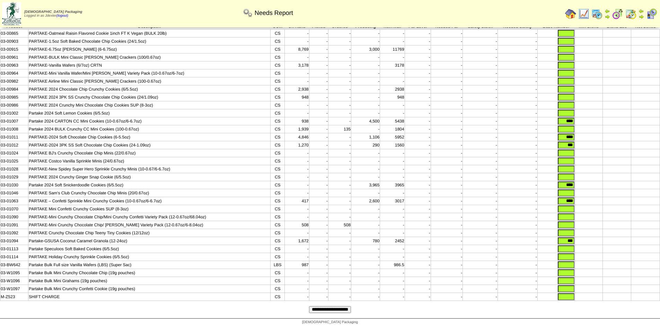
drag, startPoint x: 561, startPoint y: 111, endPoint x: 572, endPoint y: 111, distance: 10.4
click at [572, 118] on input "****" at bounding box center [566, 121] width 17 height 7
type input "*"
drag, startPoint x: 572, startPoint y: 113, endPoint x: 583, endPoint y: 113, distance: 11.8
click at [583, 117] on tr "03-01007 Partake 2024 CARTON CC Mini Cookies (10-0.67oz/6-6.7oz) CS 938 - - 4,5…" at bounding box center [330, 121] width 660 height 8
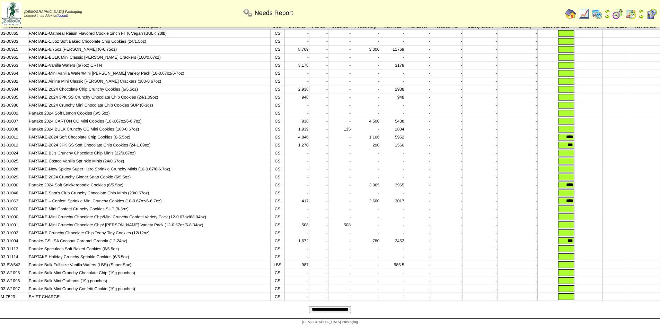
drag, startPoint x: 566, startPoint y: 128, endPoint x: 579, endPoint y: 128, distance: 13.2
click at [579, 133] on tr "03-01011 PARTAKE-2024 Soft Chocolate Chip Cookies (6-5.5oz) CS 4,846 - - 1,106 …" at bounding box center [330, 137] width 660 height 8
type input "*"
drag, startPoint x: 567, startPoint y: 129, endPoint x: 585, endPoint y: 129, distance: 18.4
click at [587, 133] on tr "03-01011 PARTAKE-2024 Soft Chocolate Chip Cookies (6-5.5oz) CS 4,846 - - 1,106 …" at bounding box center [330, 137] width 660 height 8
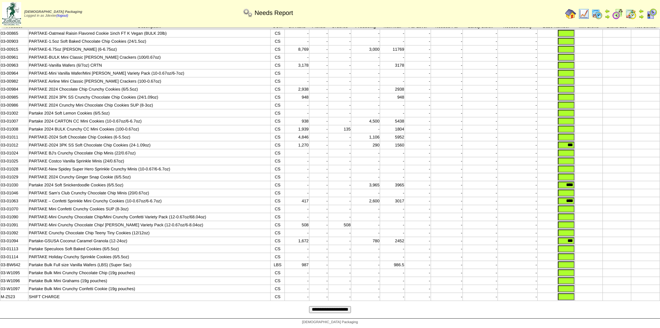
drag, startPoint x: 567, startPoint y: 136, endPoint x: 579, endPoint y: 136, distance: 11.8
click at [579, 141] on tr "03-01012 PARTAKE-2024 3PK SS Soft Chocolate Chip Cookies (24-1.09oz) CS 1,270 -…" at bounding box center [330, 145] width 660 height 8
drag, startPoint x: 563, startPoint y: 180, endPoint x: 577, endPoint y: 179, distance: 14.2
click at [577, 181] on tr "03-01030 Partake 2024 Soft Snickerdoodle Cookies (6/5.5oz) CS - - - 3,965 3965 …" at bounding box center [330, 185] width 660 height 8
drag, startPoint x: 564, startPoint y: 197, endPoint x: 576, endPoint y: 196, distance: 12.2
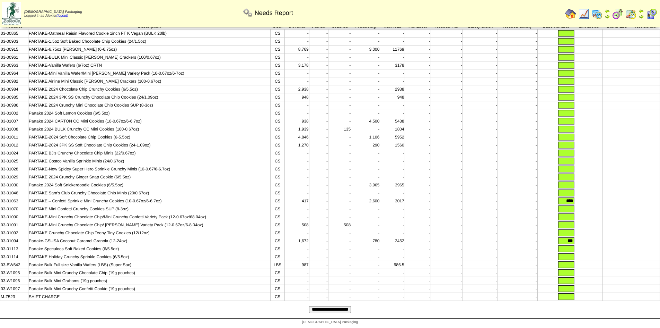
click at [576, 197] on tr "03-01063 PARTAKE – Confetti Sprinkle Mini Crunchy Cookies (10-0.67oz/6-6.7oz) C…" at bounding box center [330, 201] width 660 height 8
drag, startPoint x: 565, startPoint y: 235, endPoint x: 580, endPoint y: 236, distance: 15.0
click at [577, 237] on tr "03-01094 Partake-GSUSA Coconut Caramel Granola (12-24oz) CS 1,672 - - 780 2452 …" at bounding box center [330, 241] width 660 height 8
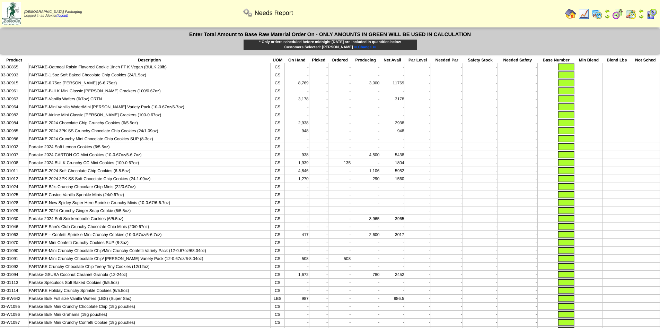
scroll to position [0, 0]
click at [561, 134] on input "text" at bounding box center [566, 131] width 17 height 7
type input "****"
click at [595, 141] on td at bounding box center [589, 139] width 28 height 8
click at [570, 124] on input "text" at bounding box center [566, 123] width 17 height 7
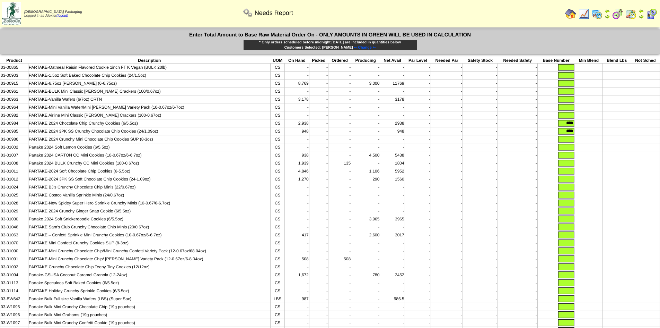
type input "****"
click at [600, 134] on td at bounding box center [589, 131] width 28 height 8
click at [562, 214] on input "text" at bounding box center [566, 210] width 17 height 7
type input "****"
click at [600, 223] on td at bounding box center [589, 219] width 28 height 8
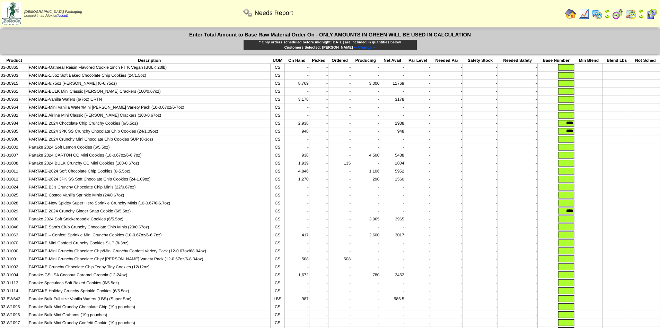
click at [568, 182] on input "text" at bounding box center [566, 178] width 17 height 7
type input "***"
click at [592, 190] on td at bounding box center [589, 187] width 28 height 8
click at [562, 174] on input "text" at bounding box center [566, 170] width 17 height 7
type input "****"
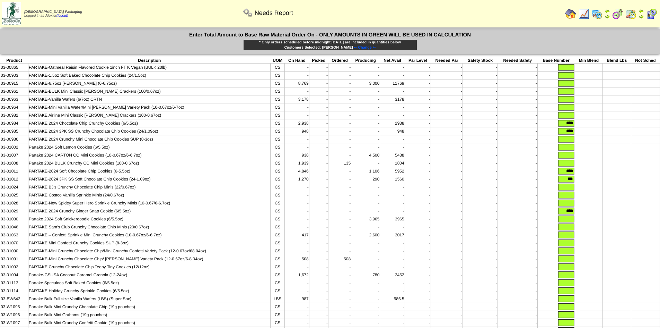
click at [611, 175] on td at bounding box center [617, 171] width 28 height 8
click at [562, 150] on input "text" at bounding box center [566, 147] width 17 height 7
type input "****"
click at [633, 175] on td at bounding box center [645, 171] width 29 height 8
click at [560, 222] on input "text" at bounding box center [566, 218] width 17 height 7
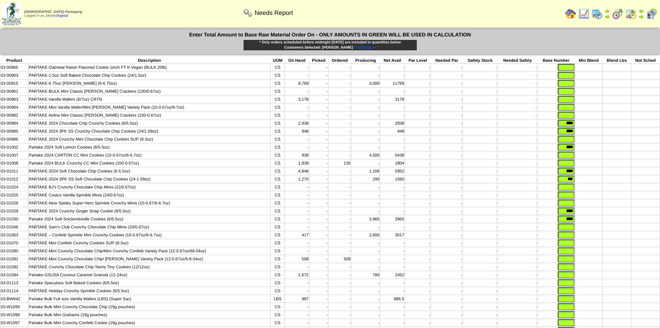
type input "****"
click at [593, 231] on td at bounding box center [589, 227] width 28 height 8
click at [570, 84] on input "text" at bounding box center [566, 83] width 17 height 7
type input "****"
click at [594, 103] on td at bounding box center [589, 99] width 28 height 8
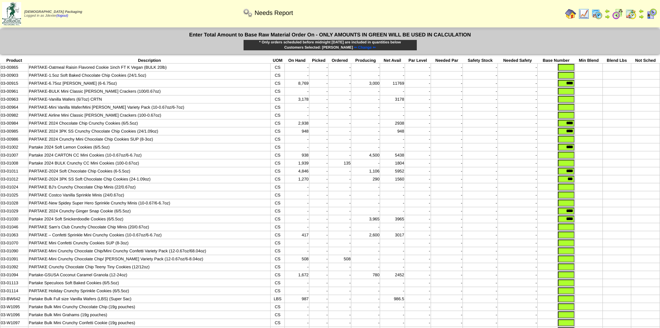
click at [572, 100] on input "text" at bounding box center [566, 99] width 17 height 7
type input "**"
click at [592, 119] on td at bounding box center [589, 115] width 28 height 8
click at [564, 158] on input "text" at bounding box center [566, 155] width 17 height 7
type input "****"
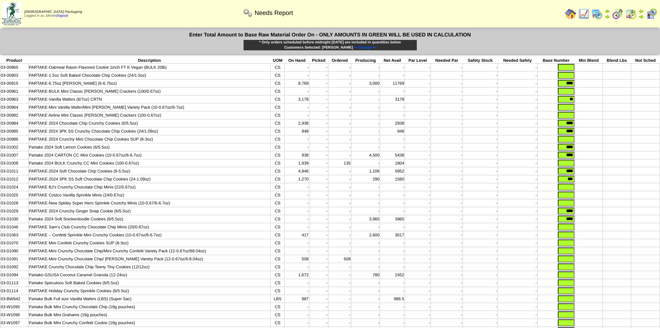
click at [596, 190] on td at bounding box center [589, 187] width 28 height 8
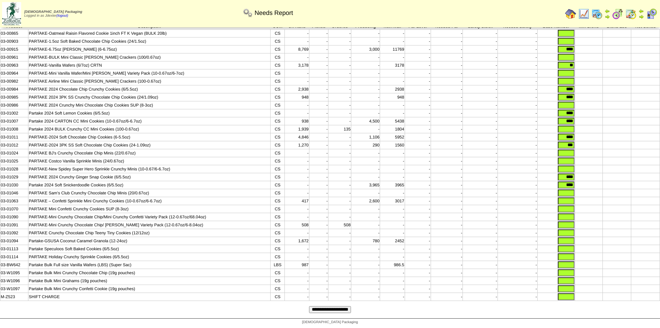
scroll to position [46, 0]
click at [569, 197] on input "text" at bounding box center [566, 200] width 17 height 7
type input "****"
click at [586, 205] on td at bounding box center [589, 209] width 28 height 8
click at [569, 126] on input "text" at bounding box center [566, 129] width 17 height 7
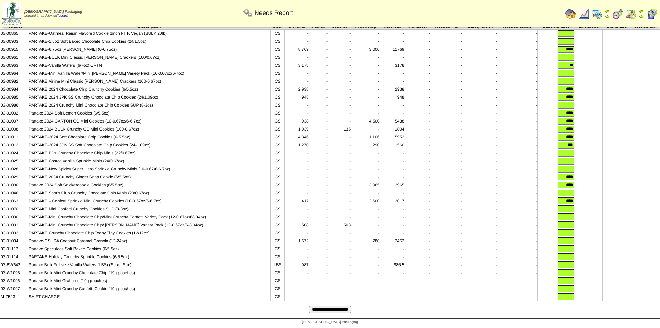
type input "****"
click at [607, 205] on td at bounding box center [617, 209] width 28 height 8
click at [564, 230] on input "text" at bounding box center [566, 232] width 17 height 7
type input "***"
click at [596, 229] on td at bounding box center [589, 233] width 28 height 8
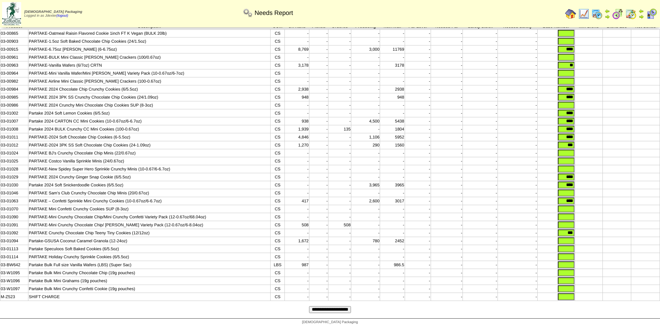
scroll to position [0, 0]
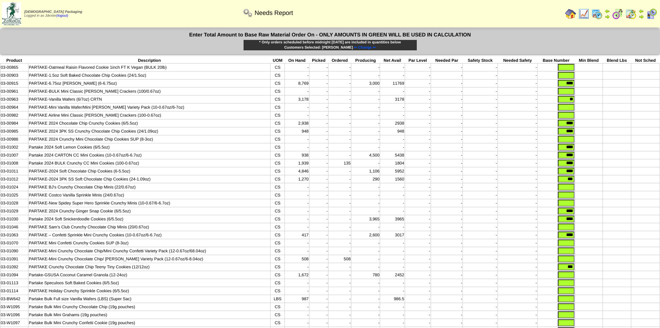
click at [560, 75] on input "text" at bounding box center [566, 75] width 17 height 7
type input "****"
click at [605, 93] on td at bounding box center [617, 91] width 28 height 8
click at [474, 135] on td "-" at bounding box center [480, 131] width 35 height 8
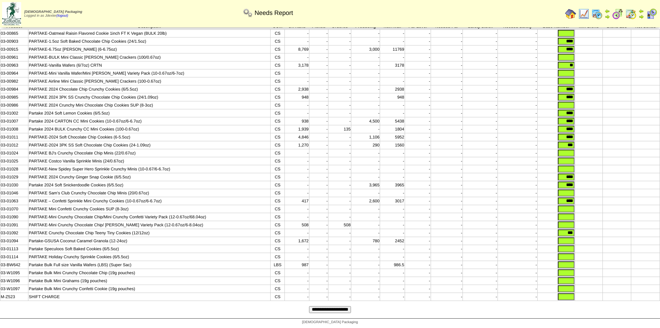
scroll to position [46, 0]
click at [572, 298] on input "text" at bounding box center [566, 296] width 17 height 7
type input "*"
click at [571, 287] on input "text" at bounding box center [566, 288] width 17 height 7
type input "*"
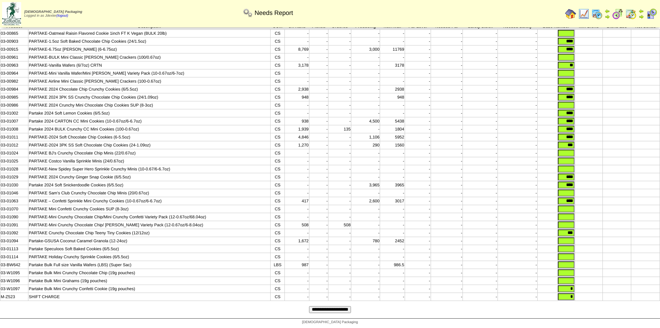
click at [570, 280] on input "text" at bounding box center [566, 280] width 17 height 7
type input "*"
click at [568, 272] on input "text" at bounding box center [566, 272] width 17 height 7
type input "*"
click at [568, 261] on input "text" at bounding box center [566, 264] width 17 height 7
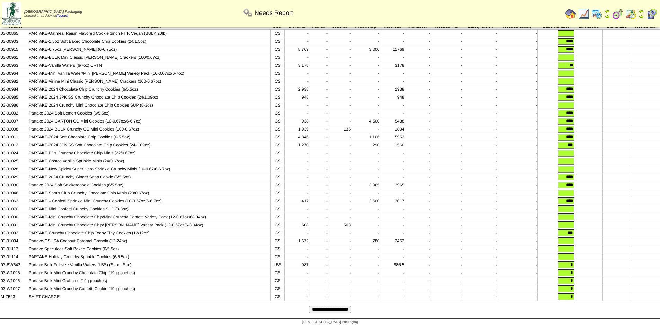
type input "*"
click at [569, 254] on input "text" at bounding box center [566, 256] width 17 height 7
type input "*"
click at [569, 249] on input "text" at bounding box center [566, 248] width 17 height 7
type input "*"
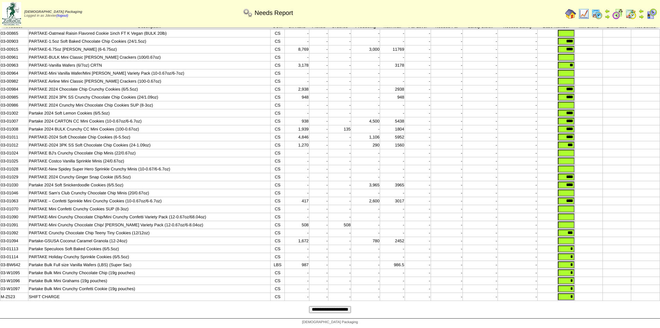
click at [570, 238] on input "text" at bounding box center [566, 240] width 17 height 7
type input "*"
click at [571, 221] on input "text" at bounding box center [566, 224] width 17 height 7
type input "*"
click at [569, 213] on input "text" at bounding box center [566, 216] width 17 height 7
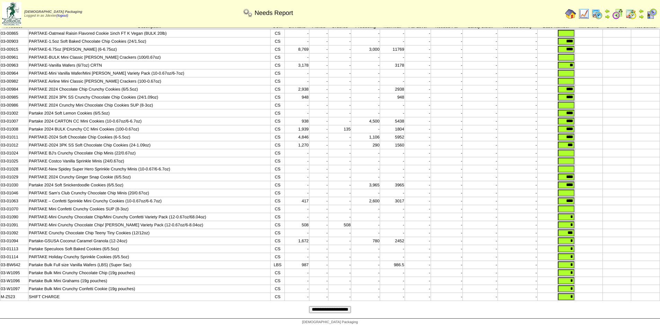
type input "*"
click at [572, 205] on input "text" at bounding box center [566, 208] width 17 height 7
type input "*"
click at [573, 189] on input "text" at bounding box center [566, 192] width 17 height 7
type input "*"
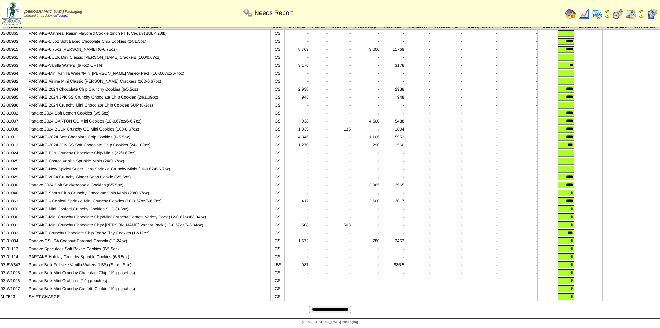
click at [570, 165] on input "text" at bounding box center [566, 168] width 17 height 7
type input "*"
click at [572, 157] on input "text" at bounding box center [566, 160] width 17 height 7
type input "*"
click at [570, 149] on input "text" at bounding box center [566, 152] width 17 height 7
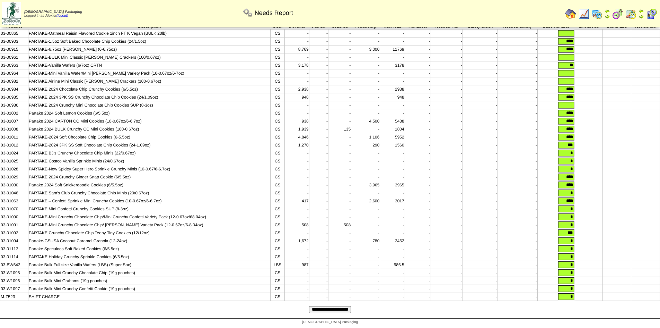
type input "*"
click at [568, 102] on input "text" at bounding box center [566, 105] width 17 height 7
type input "*"
click at [570, 78] on input "text" at bounding box center [566, 81] width 17 height 7
type input "*"
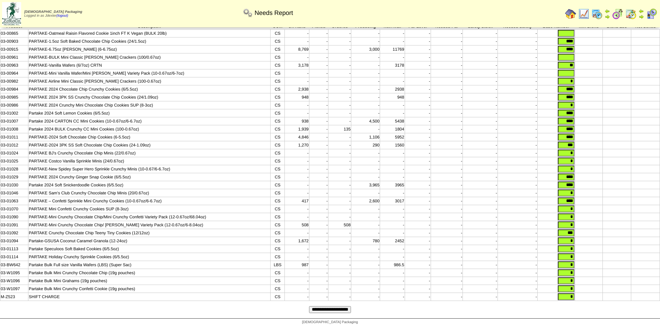
click at [569, 70] on input "text" at bounding box center [566, 73] width 17 height 7
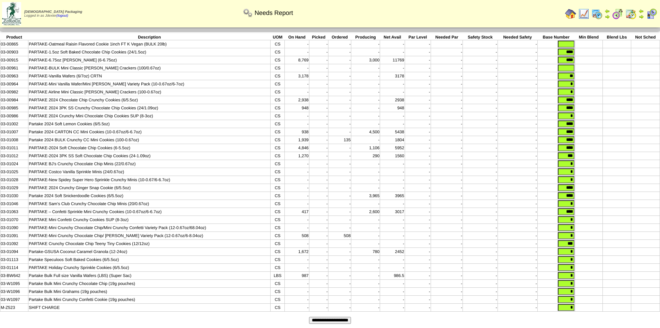
scroll to position [0, 0]
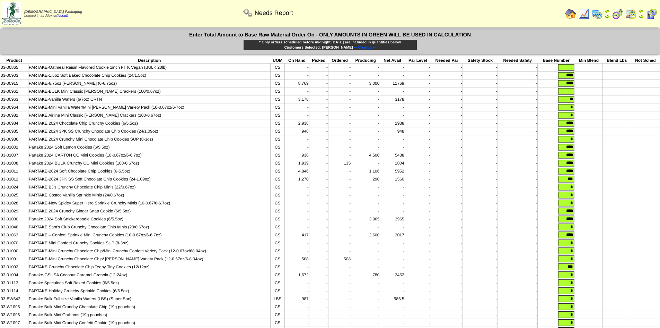
type input "*"
drag, startPoint x: 571, startPoint y: 93, endPoint x: 577, endPoint y: 92, distance: 5.3
click at [571, 93] on input "text" at bounding box center [566, 91] width 17 height 7
type input "*"
click at [571, 67] on input "text" at bounding box center [566, 67] width 17 height 7
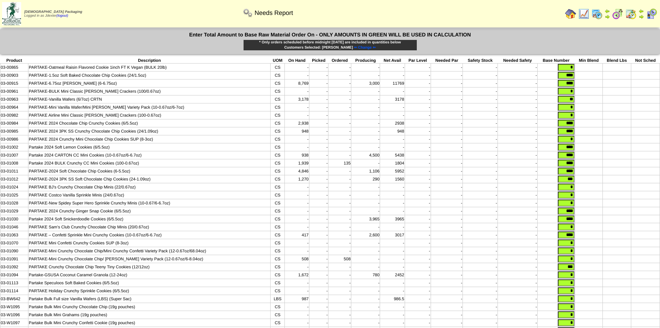
type input "*"
click at [600, 84] on td at bounding box center [589, 83] width 28 height 8
drag, startPoint x: 565, startPoint y: 68, endPoint x: 578, endPoint y: 272, distance: 204.9
click at [579, 274] on tbody "Product Description UOM On Hand Picked Ordered Producing Net Avail Par Level Ne…" at bounding box center [330, 196] width 660 height 277
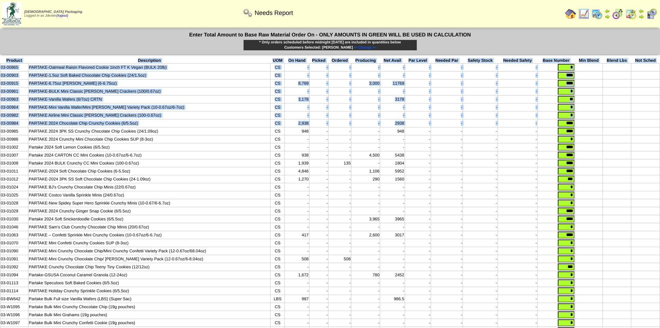
drag, startPoint x: 502, startPoint y: 57, endPoint x: 545, endPoint y: 111, distance: 69.4
click at [547, 120] on form "Enter Total Amount to Base Raw Material Order On - ONLY AMOUNTS IN GREEN WILL B…" at bounding box center [330, 190] width 660 height 323
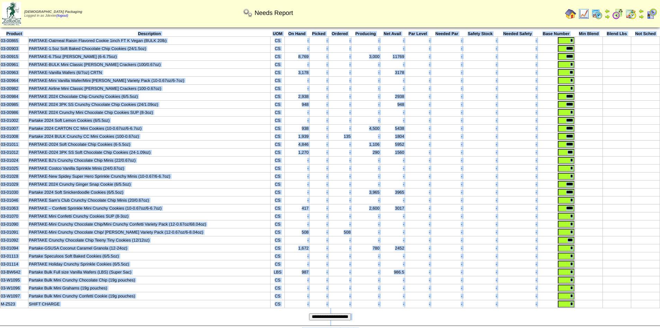
scroll to position [46, 0]
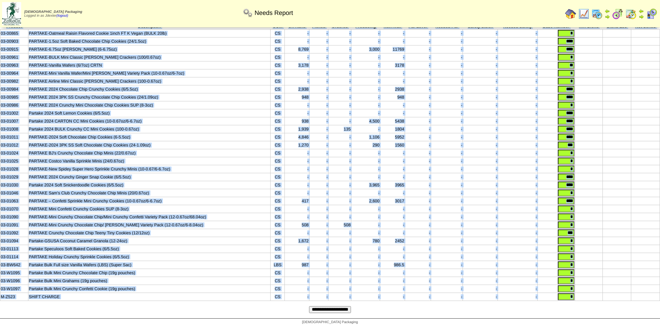
drag, startPoint x: 3, startPoint y: 60, endPoint x: 521, endPoint y: 301, distance: 571.1
click at [521, 301] on form "Enter Total Amount to Base Raw Material Order On - ONLY AMOUNTS IN GREEN WILL B…" at bounding box center [330, 156] width 660 height 323
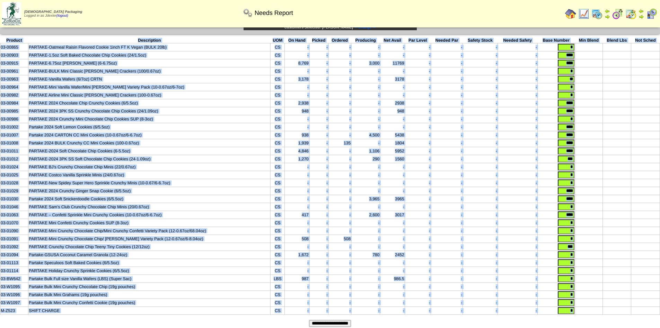
scroll to position [0, 0]
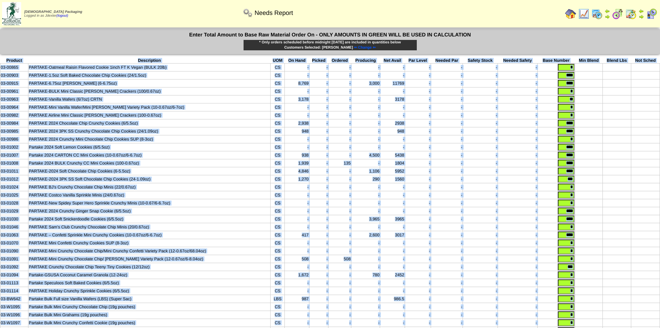
copy tbody "Product Description UOM On Hand Picked Ordered Producing Net Avail Par Level Ne…"
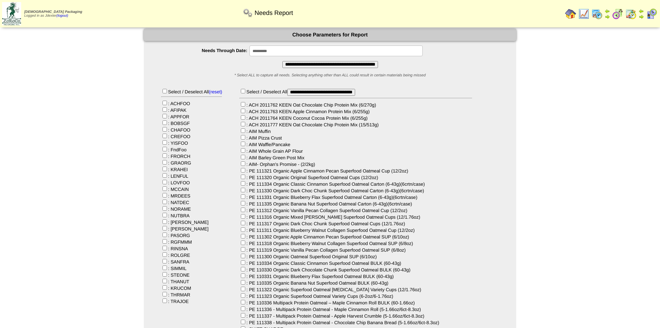
click at [302, 53] on input "**********" at bounding box center [336, 50] width 173 height 11
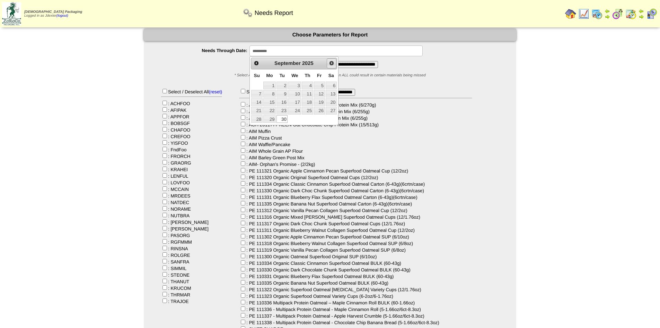
click at [329, 65] on span "Next" at bounding box center [332, 63] width 6 height 6
click at [322, 119] on link "31" at bounding box center [319, 119] width 11 height 8
type input "**********"
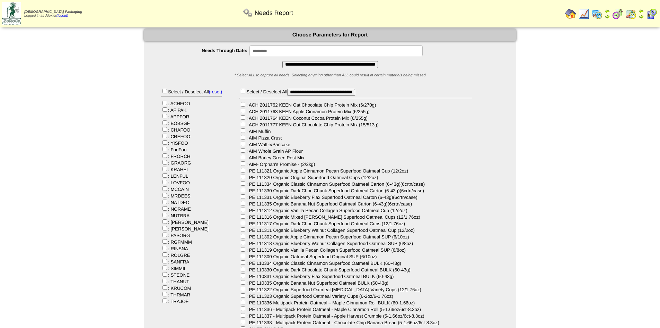
click at [328, 64] on input "**********" at bounding box center [331, 64] width 96 height 7
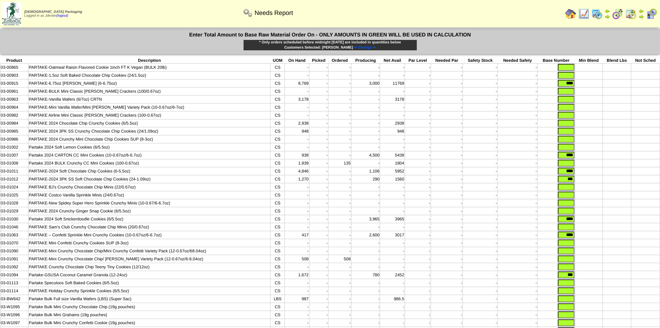
drag, startPoint x: 564, startPoint y: 83, endPoint x: 585, endPoint y: 84, distance: 21.5
click at [585, 84] on tr "03-00915 PARTAKE-6.75oz [PERSON_NAME] (6-6.75oz) CS 8,769 - - 3,000 11769 - - -…" at bounding box center [330, 83] width 660 height 8
drag, startPoint x: 561, startPoint y: 160, endPoint x: 588, endPoint y: 160, distance: 27.7
click at [588, 159] on tr "03-01007 Partake 2024 CARTON CC Mini Cookies (10-0.67oz/6-6.7oz) CS 938 - - 4,5…" at bounding box center [330, 155] width 660 height 8
drag, startPoint x: 564, startPoint y: 179, endPoint x: 584, endPoint y: 178, distance: 20.1
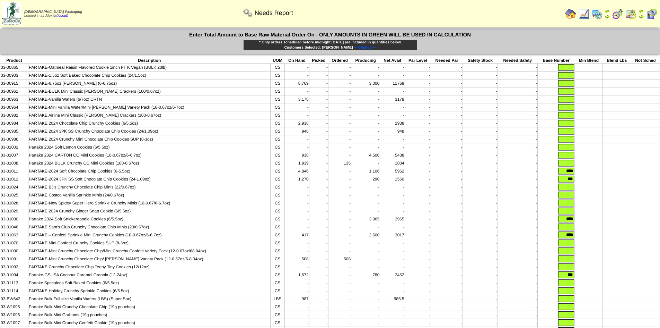
click at [584, 175] on tr "03-01011 PARTAKE-2024 Soft Chocolate Chip Cookies (6-5.5oz) CS 4,846 - - 1,106 …" at bounding box center [330, 171] width 660 height 8
drag, startPoint x: 564, startPoint y: 184, endPoint x: 594, endPoint y: 187, distance: 30.3
click at [594, 183] on tr "03-01012 PARTAKE-2024 3PK SS Soft Chocolate Chip Cookies (24-1.09oz) CS 1,270 -…" at bounding box center [330, 179] width 660 height 8
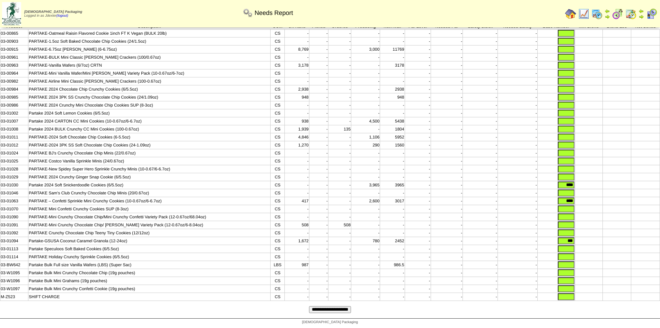
scroll to position [46, 0]
drag, startPoint x: 561, startPoint y: 179, endPoint x: 583, endPoint y: 182, distance: 22.0
click at [583, 182] on tr "03-01030 Partake 2024 Soft Snickerdoodle Cookies (6/5.5oz) CS - - - 3,965 3965 …" at bounding box center [330, 185] width 660 height 8
drag, startPoint x: 560, startPoint y: 197, endPoint x: 585, endPoint y: 196, distance: 24.7
click at [585, 197] on tr "03-01063 PARTAKE – Confetti Sprinkle Mini Crunchy Cookies (10-0.67oz/6-6.7oz) C…" at bounding box center [330, 201] width 660 height 8
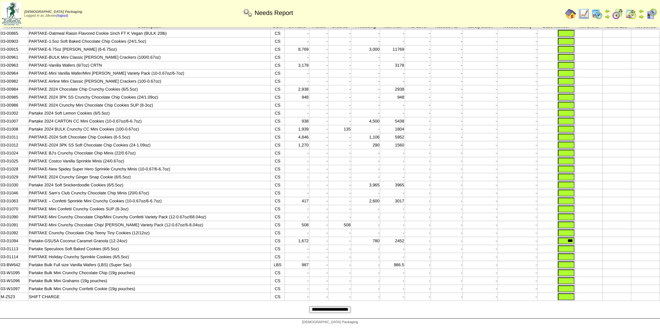
drag, startPoint x: 565, startPoint y: 238, endPoint x: 584, endPoint y: 242, distance: 19.8
click at [584, 242] on tbody "Product Description UOM On Hand Picked Ordered Producing Net Avail Par Level Ne…" at bounding box center [330, 162] width 660 height 277
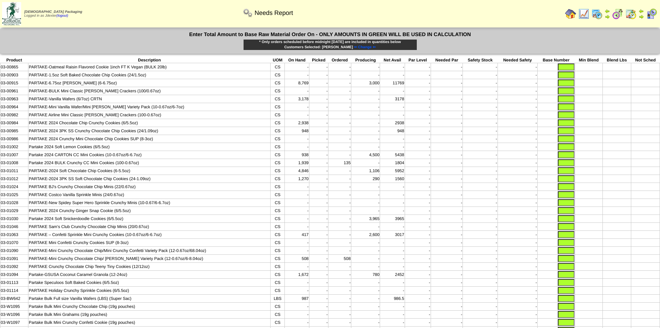
scroll to position [0, 0]
click at [563, 133] on input "text" at bounding box center [566, 131] width 17 height 7
type input "****"
click at [566, 124] on input "text" at bounding box center [566, 123] width 17 height 7
type input "****"
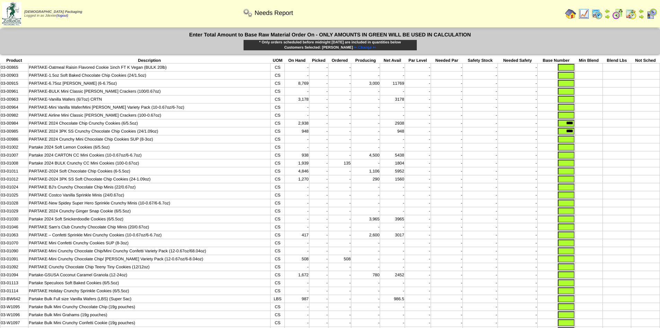
click at [563, 214] on input "text" at bounding box center [566, 210] width 17 height 7
type input "****"
click at [599, 207] on td at bounding box center [589, 203] width 28 height 8
click at [563, 181] on input "text" at bounding box center [566, 178] width 17 height 7
type input "***"
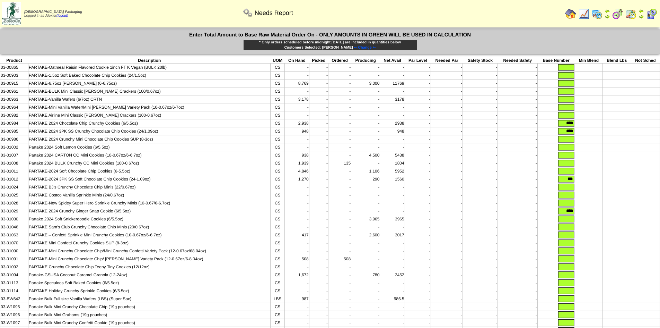
click at [560, 174] on input "text" at bounding box center [566, 170] width 17 height 7
type input "****"
click at [568, 150] on input "text" at bounding box center [566, 147] width 17 height 7
type input "****"
click at [563, 222] on input "text" at bounding box center [566, 218] width 17 height 7
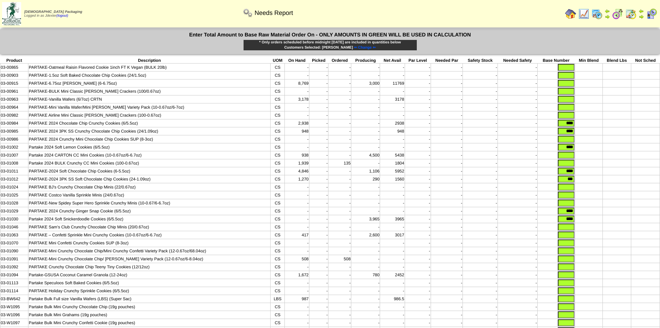
click at [630, 231] on td at bounding box center [617, 227] width 28 height 8
drag, startPoint x: 560, startPoint y: 226, endPoint x: 583, endPoint y: 227, distance: 22.9
click at [583, 223] on tr "03-01030 Partake 2024 Soft Snickerdoodle Cookies (6/5.5oz) CS - - - 3,965 3965 …" at bounding box center [330, 219] width 660 height 8
type input "****"
click at [589, 230] on td at bounding box center [589, 227] width 28 height 8
